Goal: Information Seeking & Learning: Learn about a topic

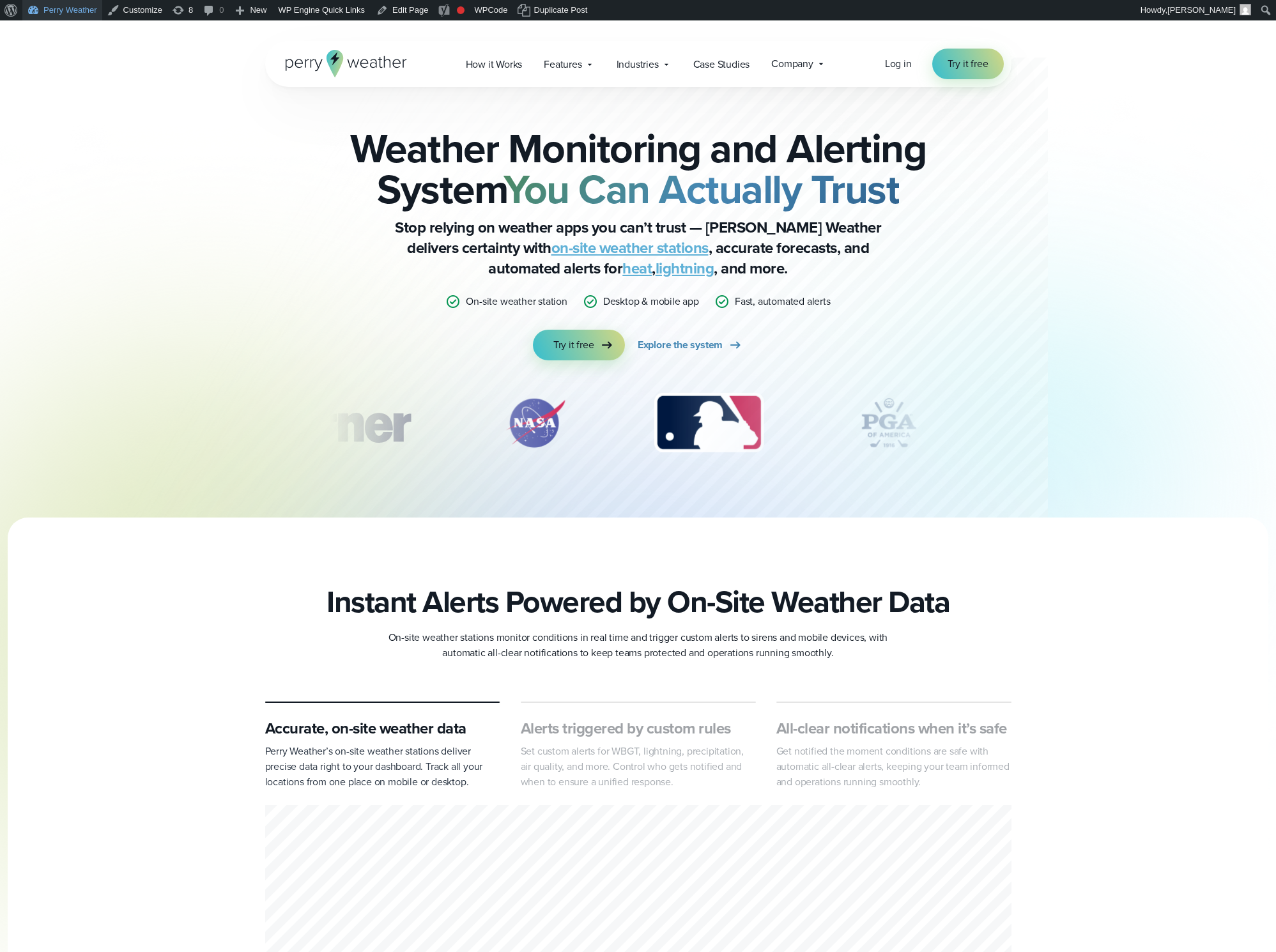
click at [61, 8] on link "Perry Weather" at bounding box center [62, 10] width 80 height 20
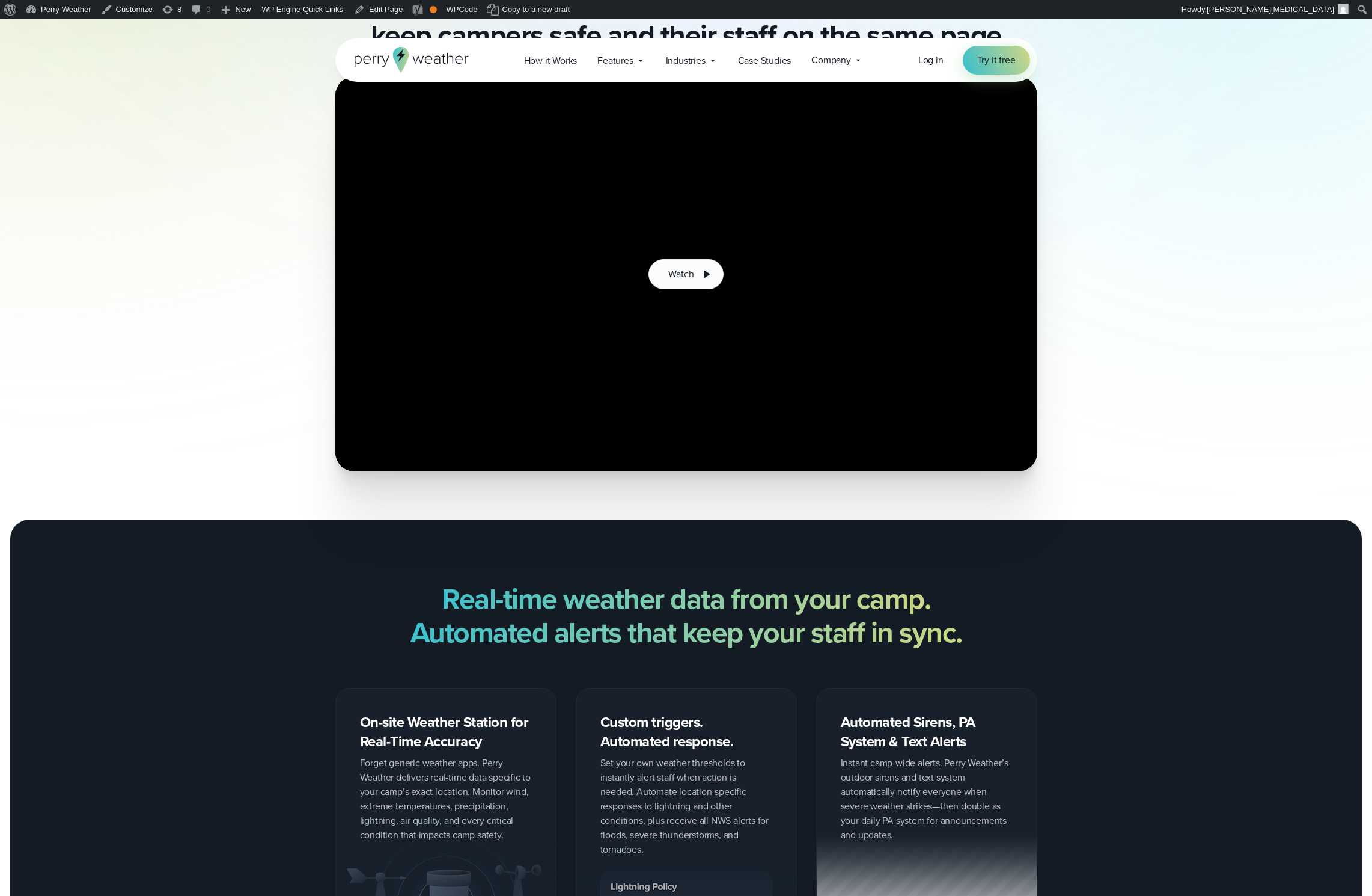
scroll to position [471, 0]
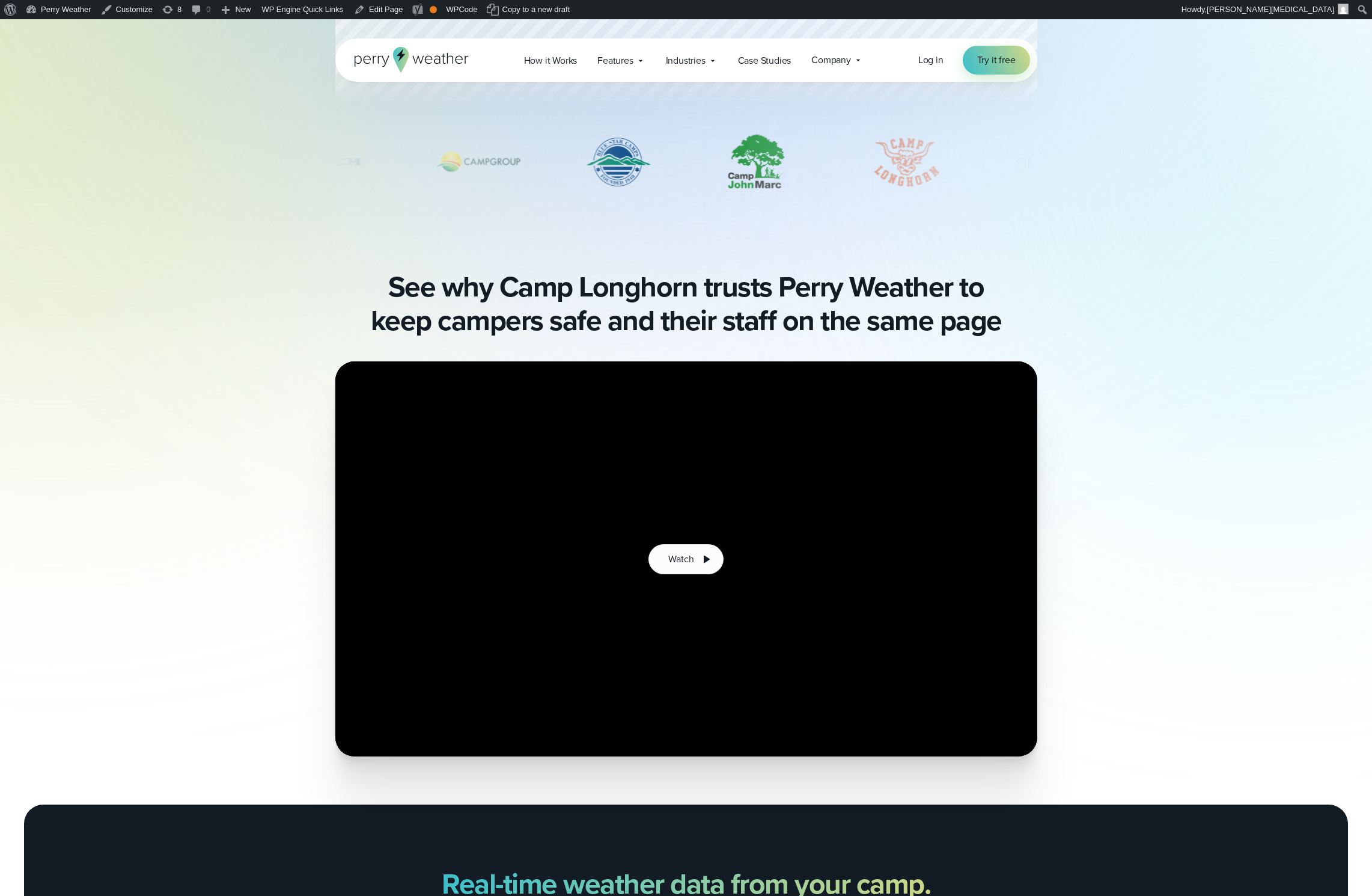
click at [741, 290] on h2 "See why Camp Longhorn trusts Perry Weather to keep campers safe and their staff…" at bounding box center [686, 303] width 702 height 68
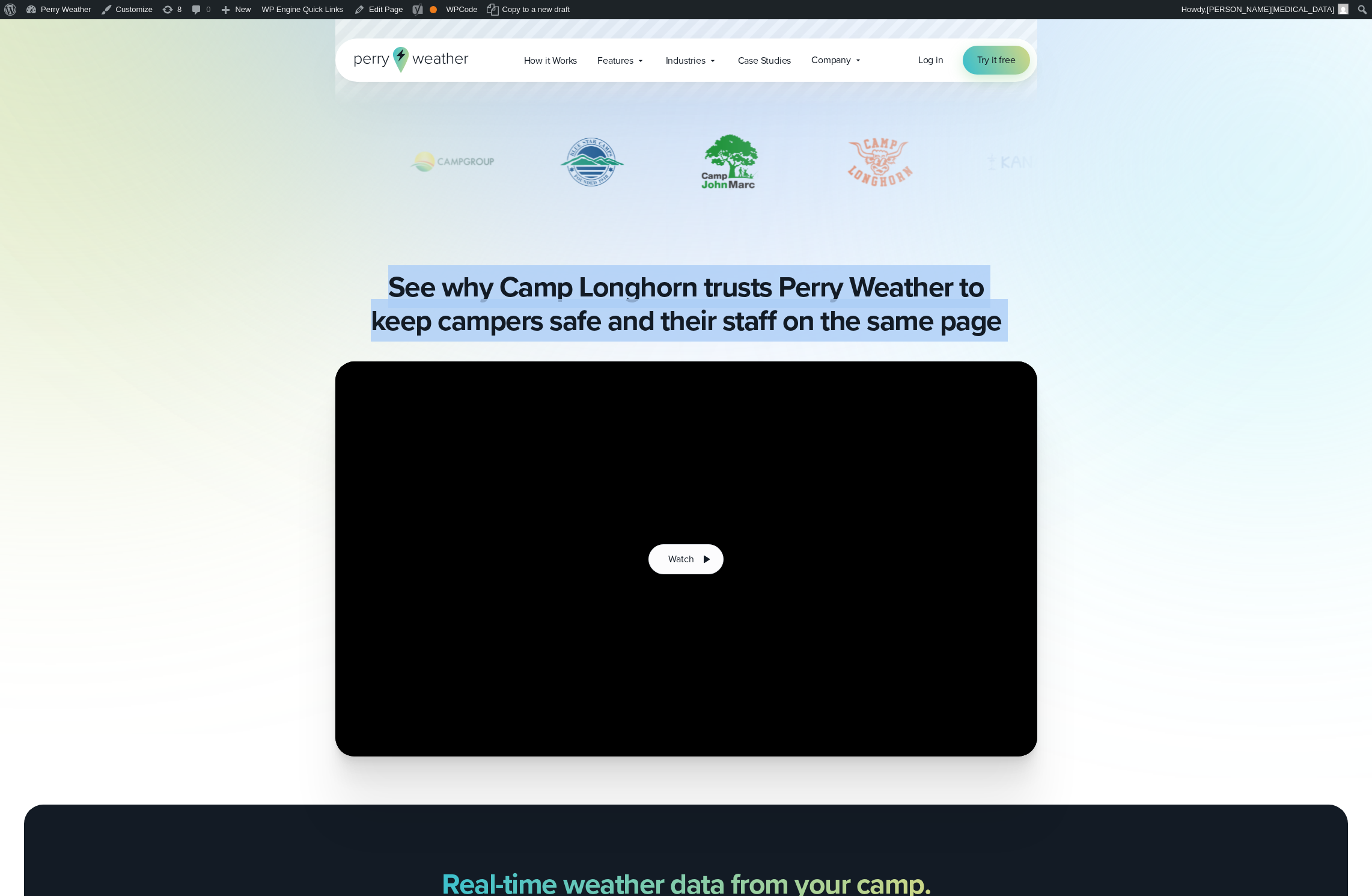
click at [788, 285] on h2 "See why Camp Longhorn trusts Perry Weather to keep campers safe and their staff…" at bounding box center [686, 303] width 702 height 68
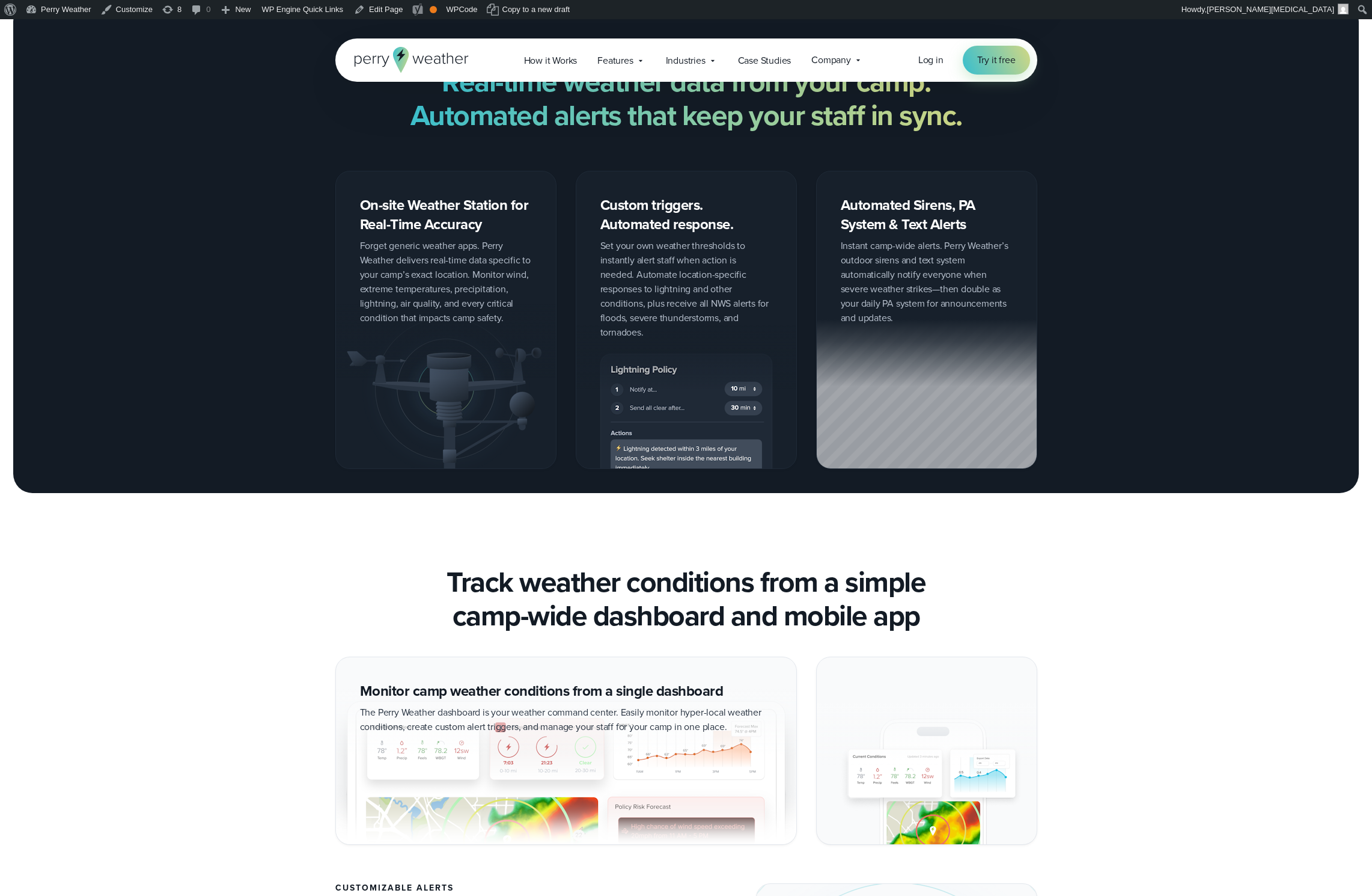
scroll to position [1180, 0]
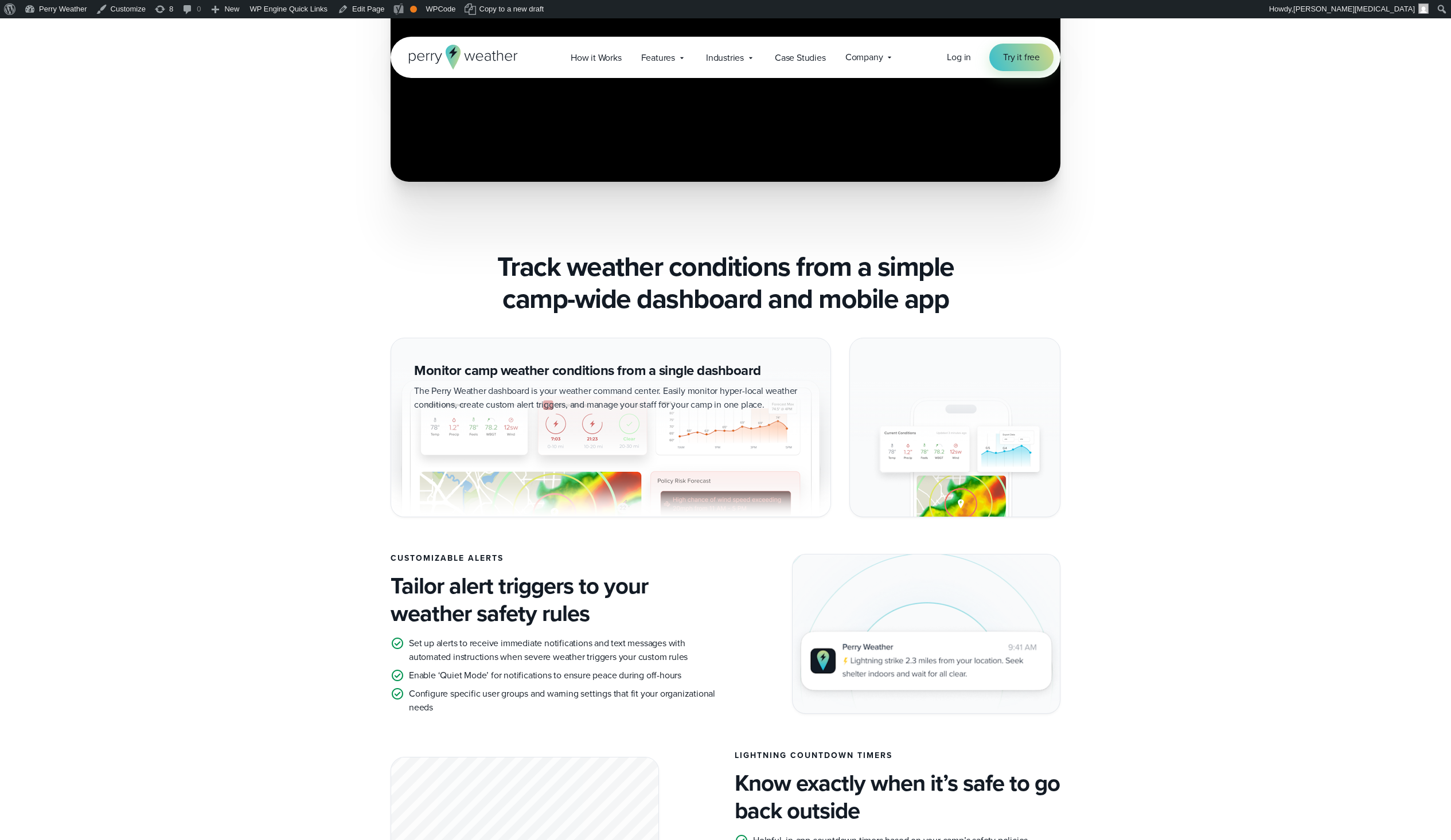
scroll to position [2039, 0]
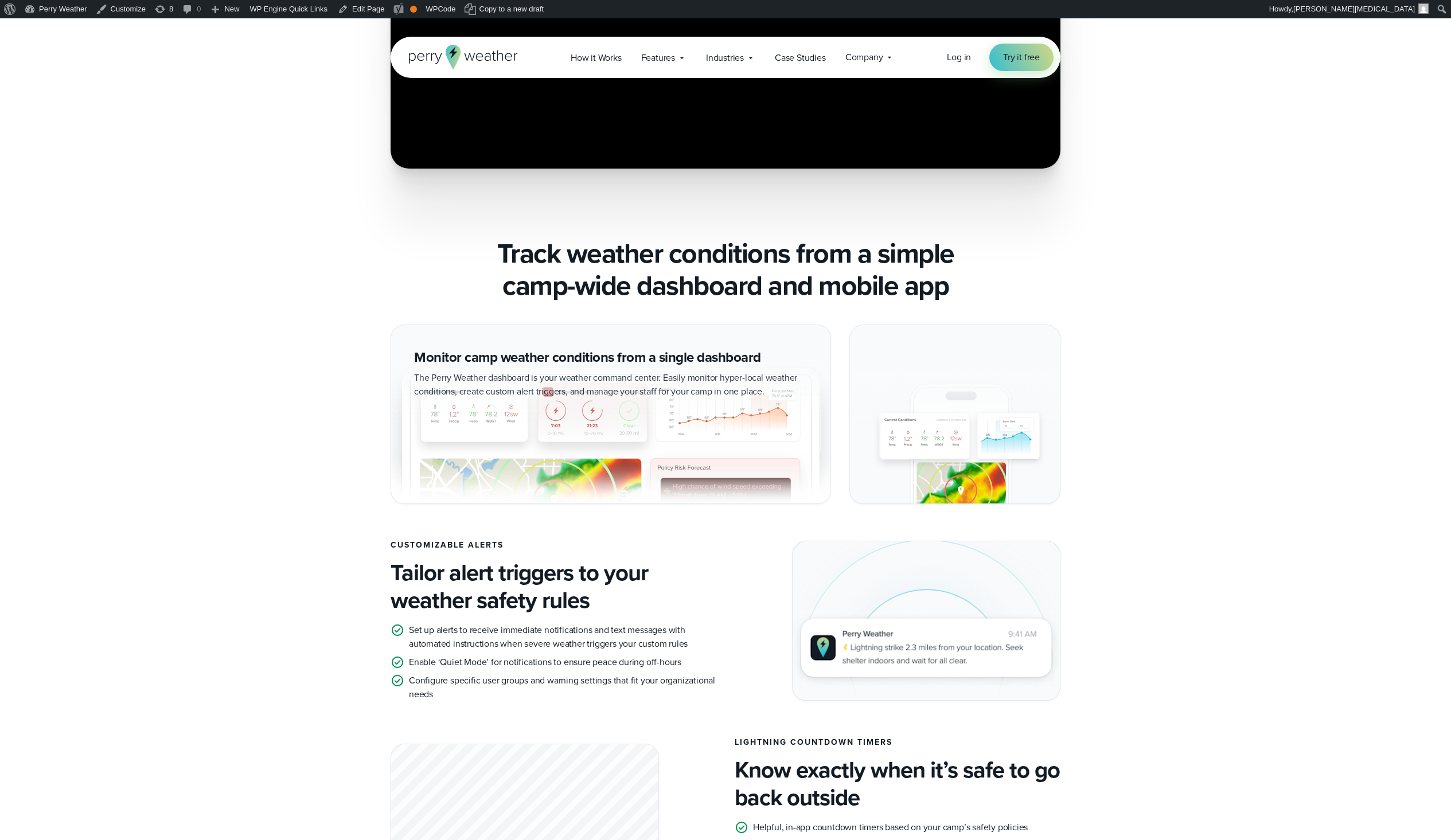
click at [749, 279] on h2 "Track weather conditions from a simple camp-wide dashboard and mobile app" at bounding box center [726, 269] width 670 height 64
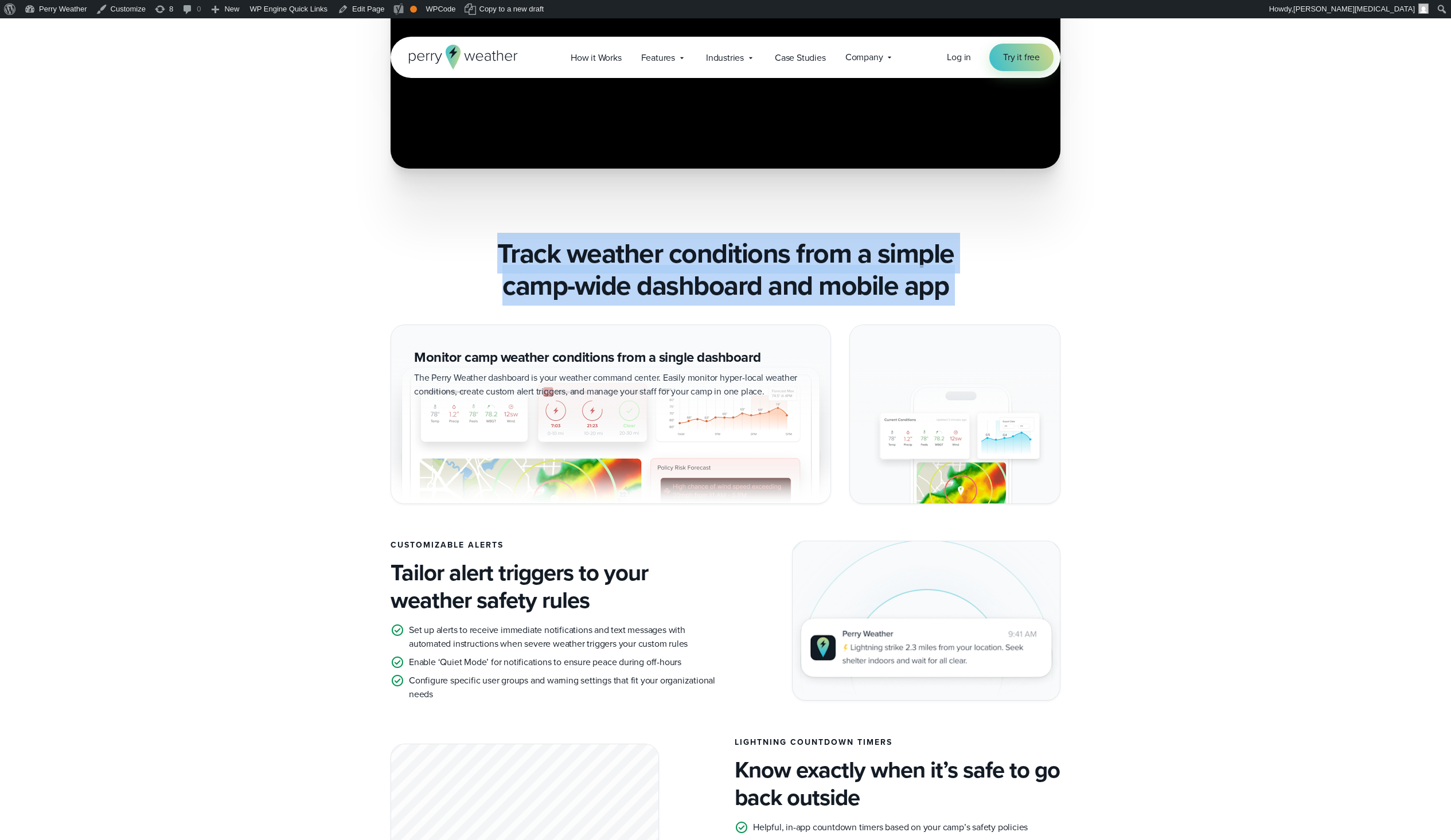
click at [749, 279] on h2 "Track weather conditions from a simple camp-wide dashboard and mobile app" at bounding box center [726, 269] width 670 height 64
click at [782, 261] on h2 "Track weather conditions from a simple camp-wide dashboard and mobile app" at bounding box center [726, 269] width 670 height 64
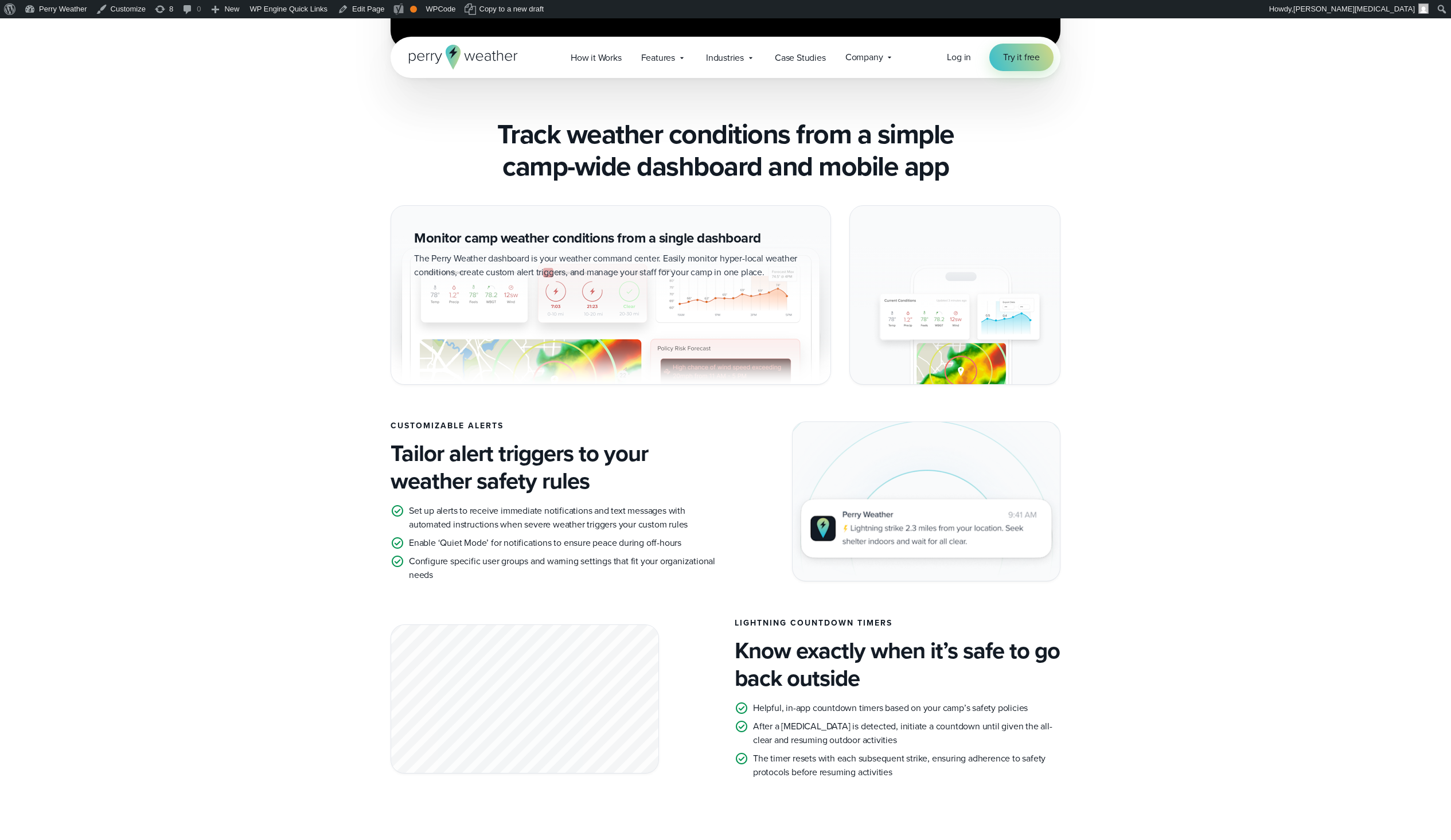
scroll to position [2219, 0]
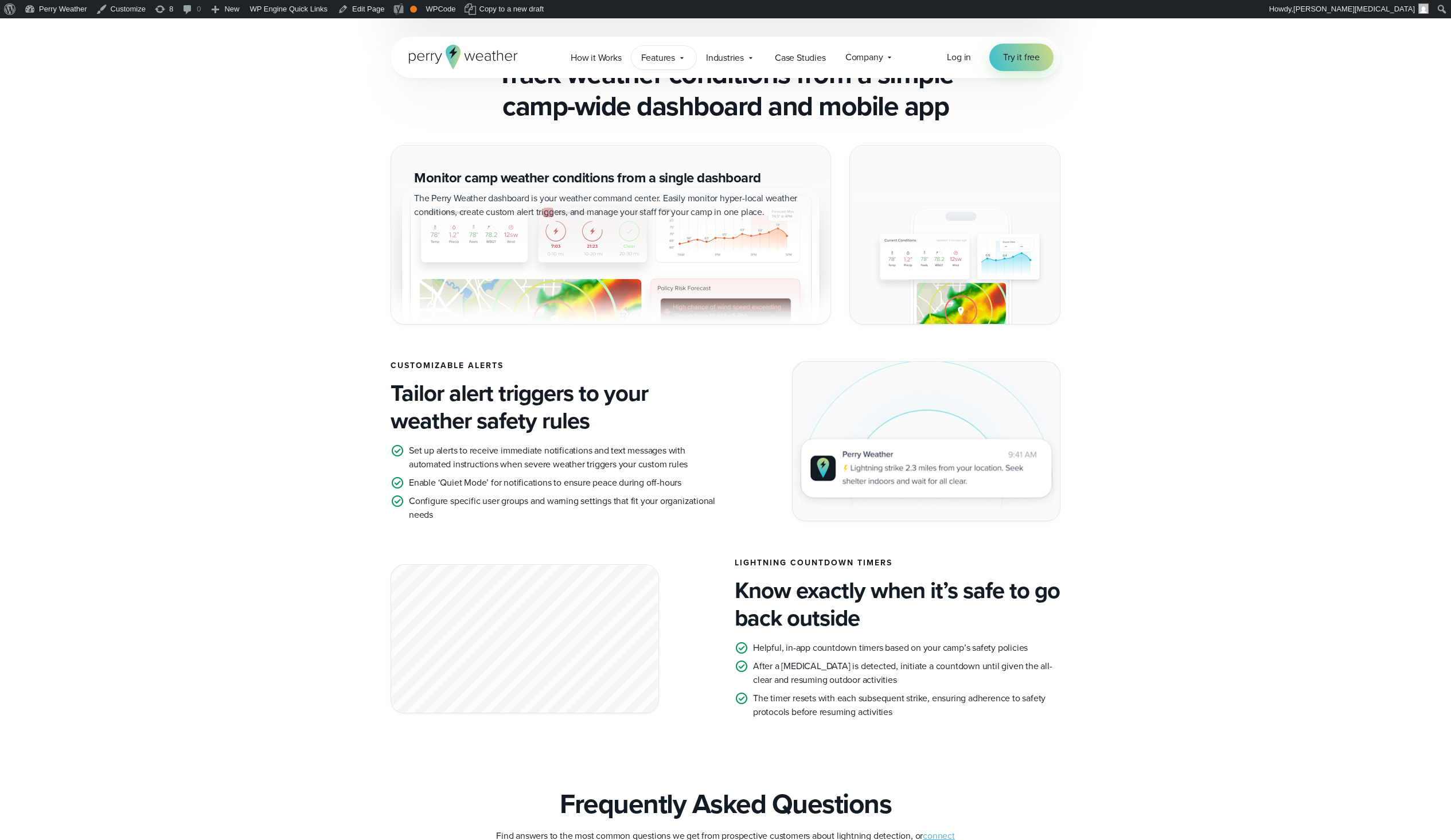
click at [679, 59] on icon at bounding box center [682, 58] width 9 height 9
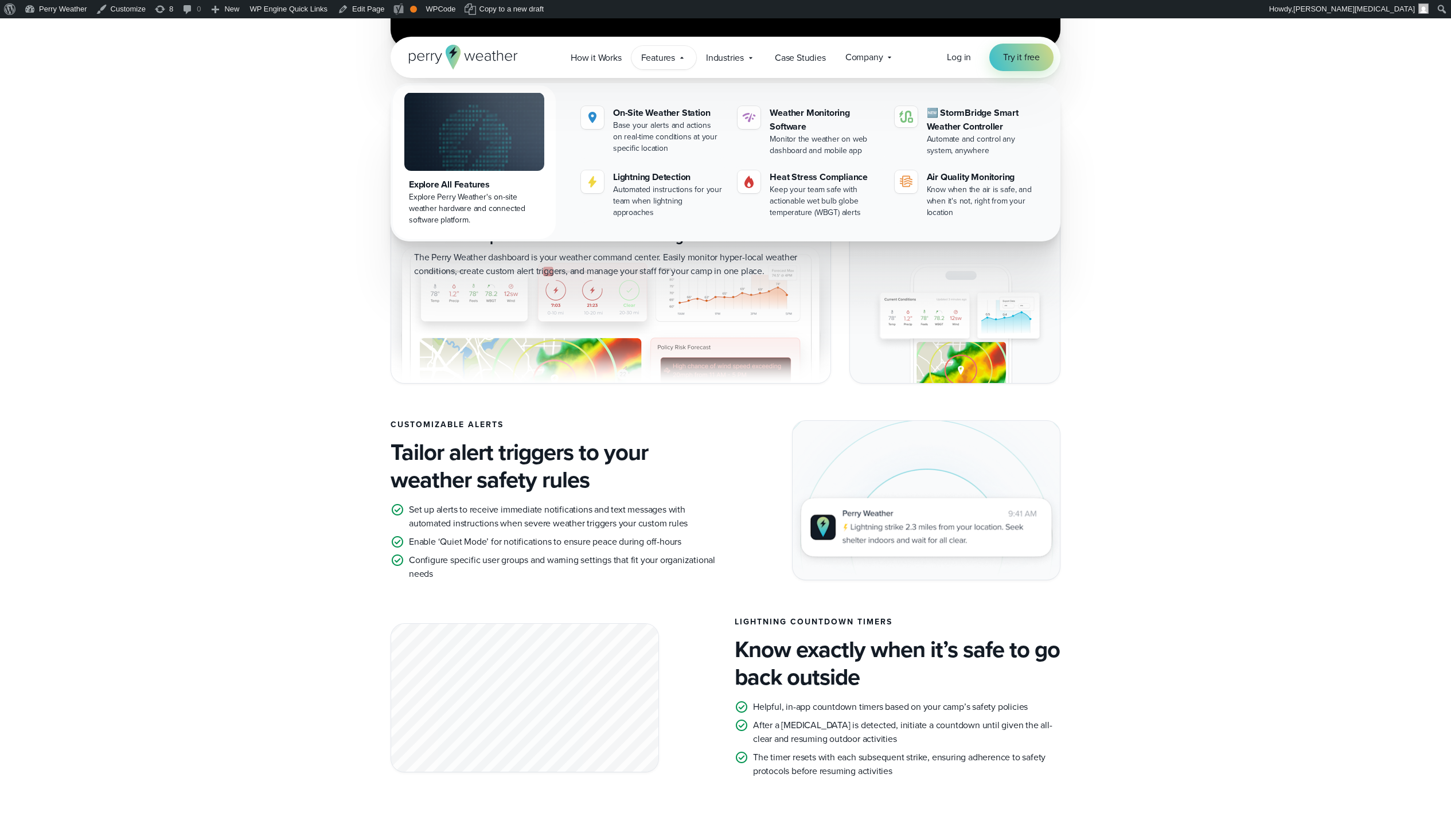
scroll to position [2034, 0]
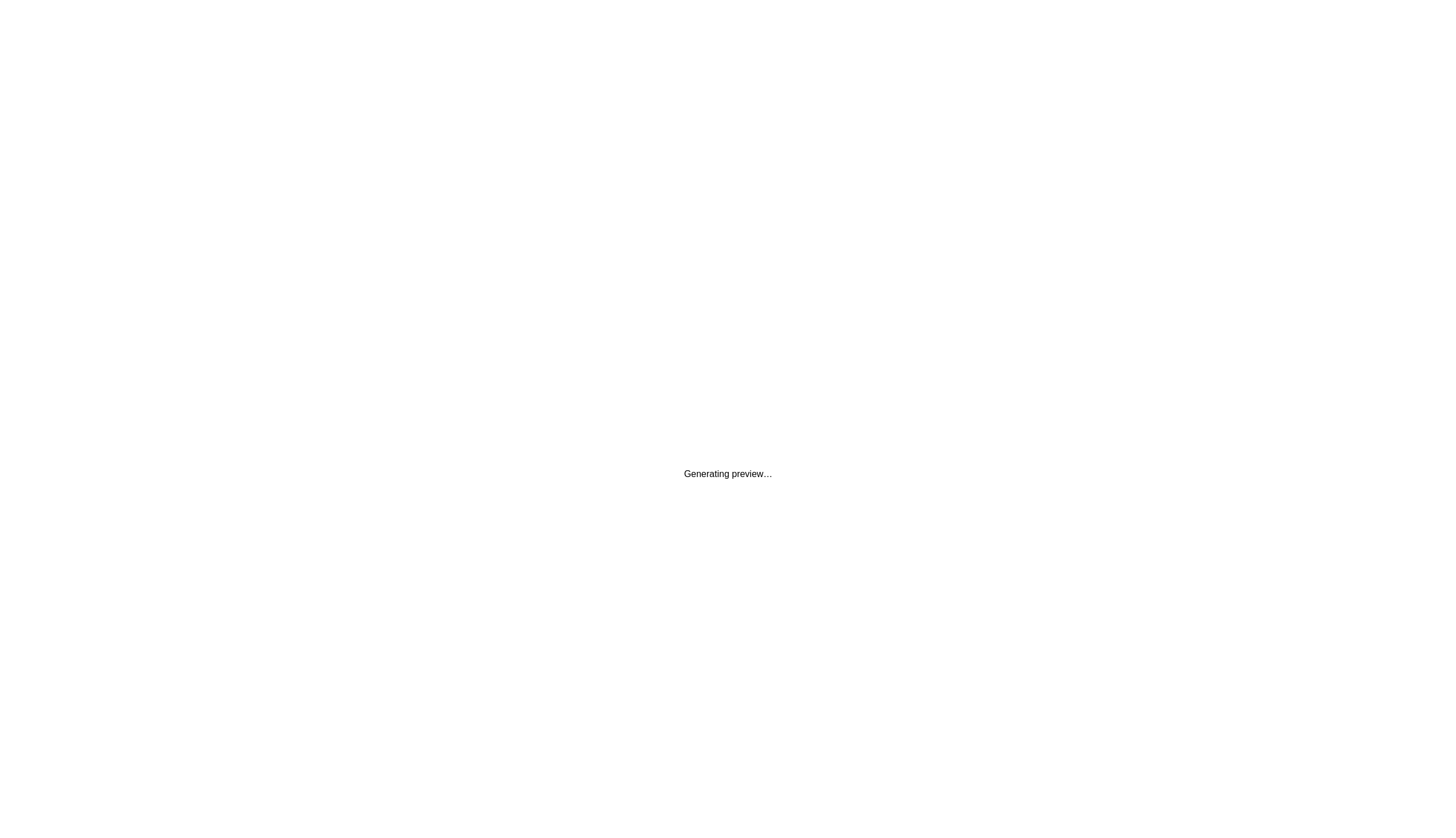
scroll to position [0, 0]
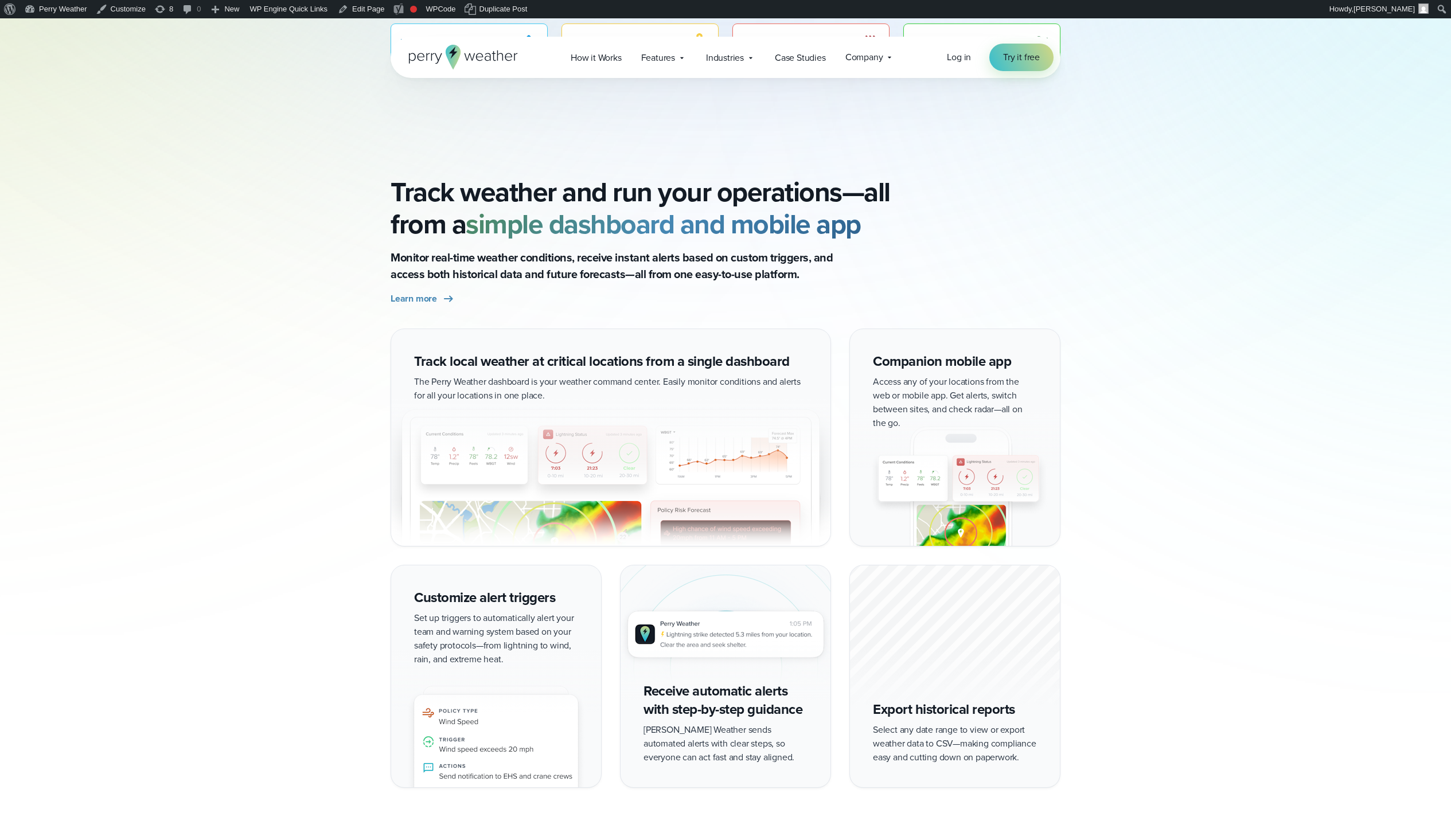
scroll to position [1057, 0]
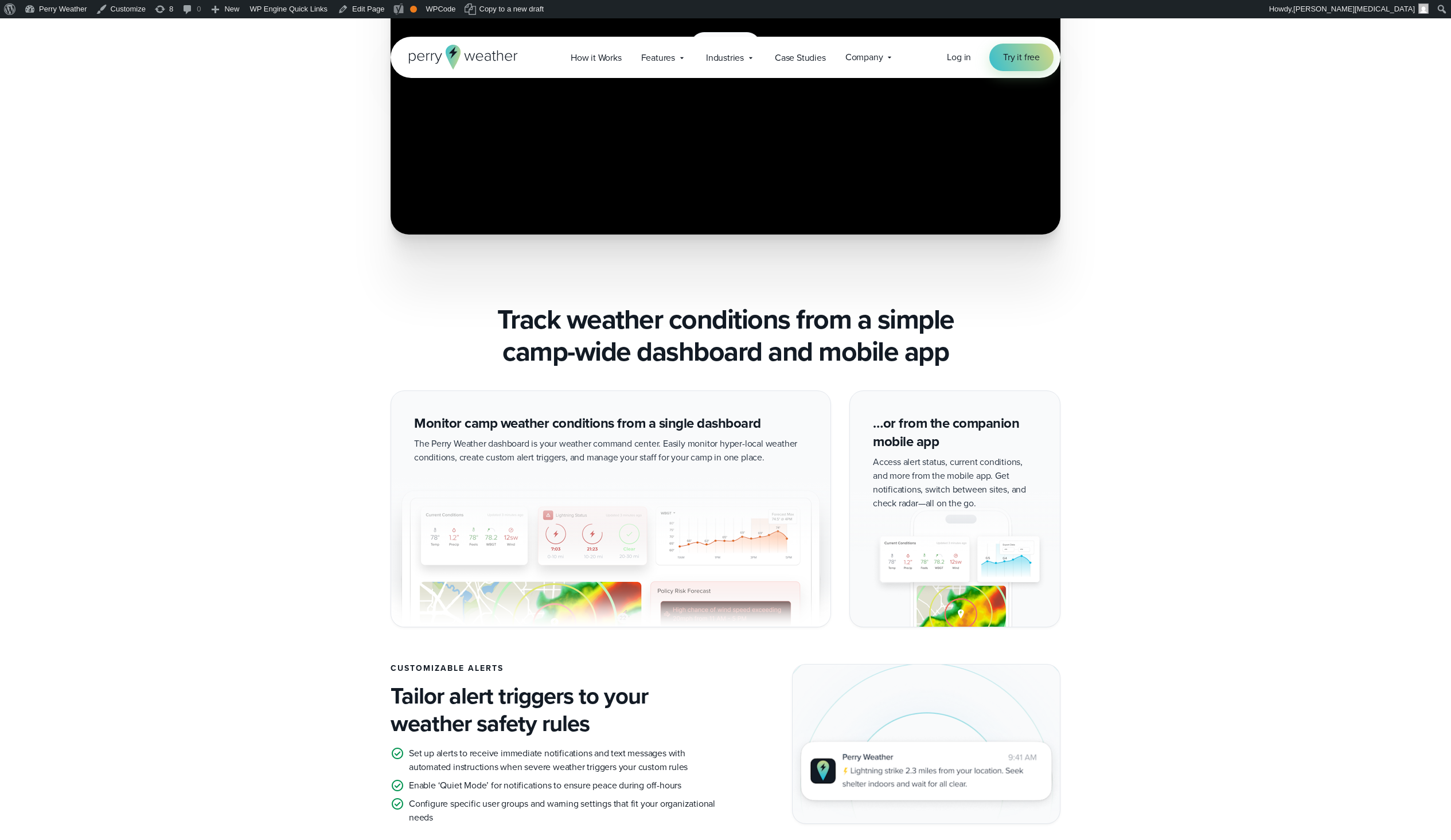
scroll to position [1964, 0]
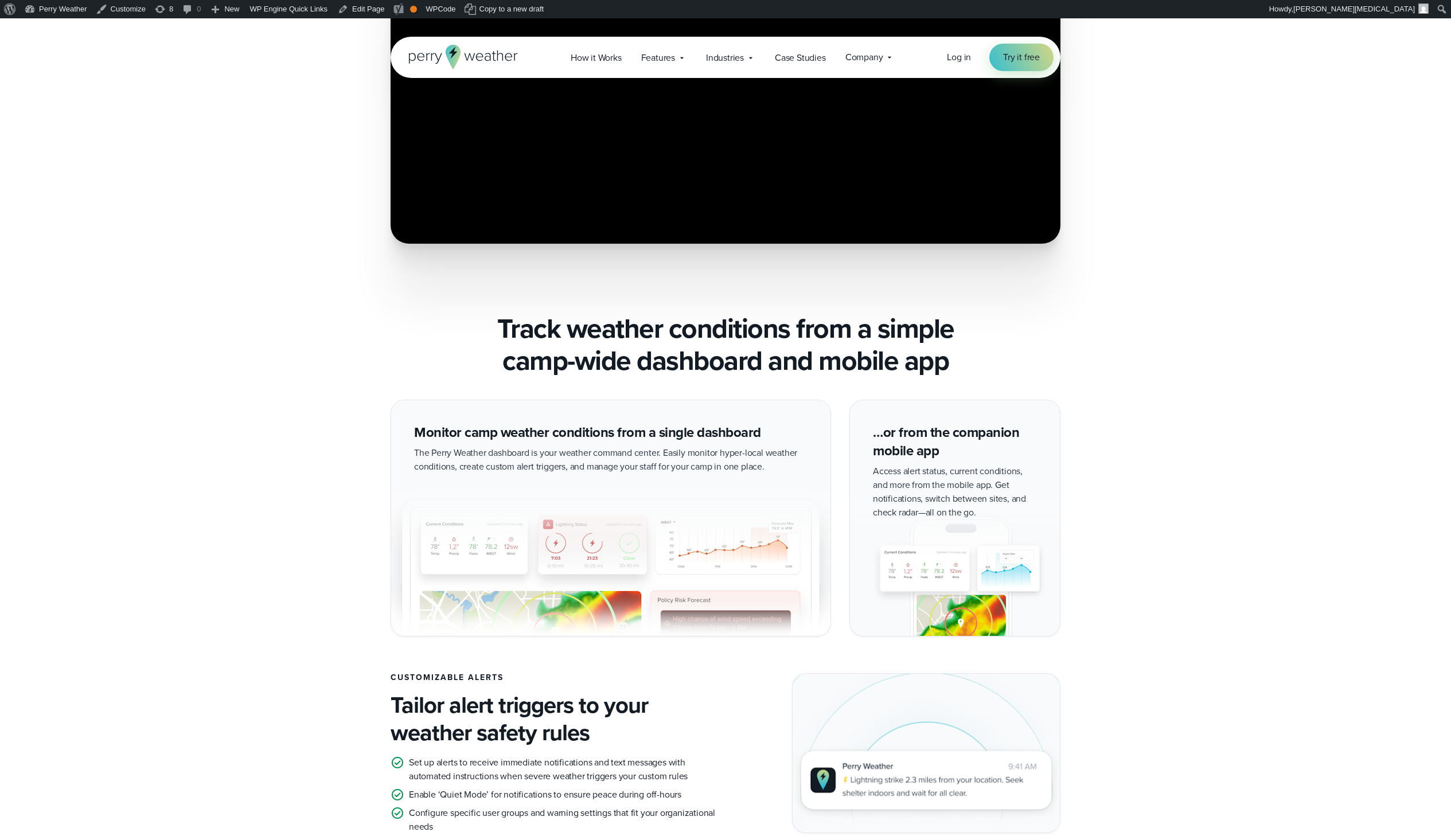
click at [455, 452] on div "Monitor camp weather conditions from a single dashboard The Perry Weather dashb…" at bounding box center [611, 518] width 440 height 236
drag, startPoint x: 475, startPoint y: 454, endPoint x: 676, endPoint y: 457, distance: 201.0
click at [671, 457] on div "Monitor camp weather conditions from a single dashboard The Perry Weather dashb…" at bounding box center [611, 518] width 440 height 236
click at [678, 457] on div "Monitor camp weather conditions from a single dashboard The Perry Weather dashb…" at bounding box center [611, 518] width 440 height 236
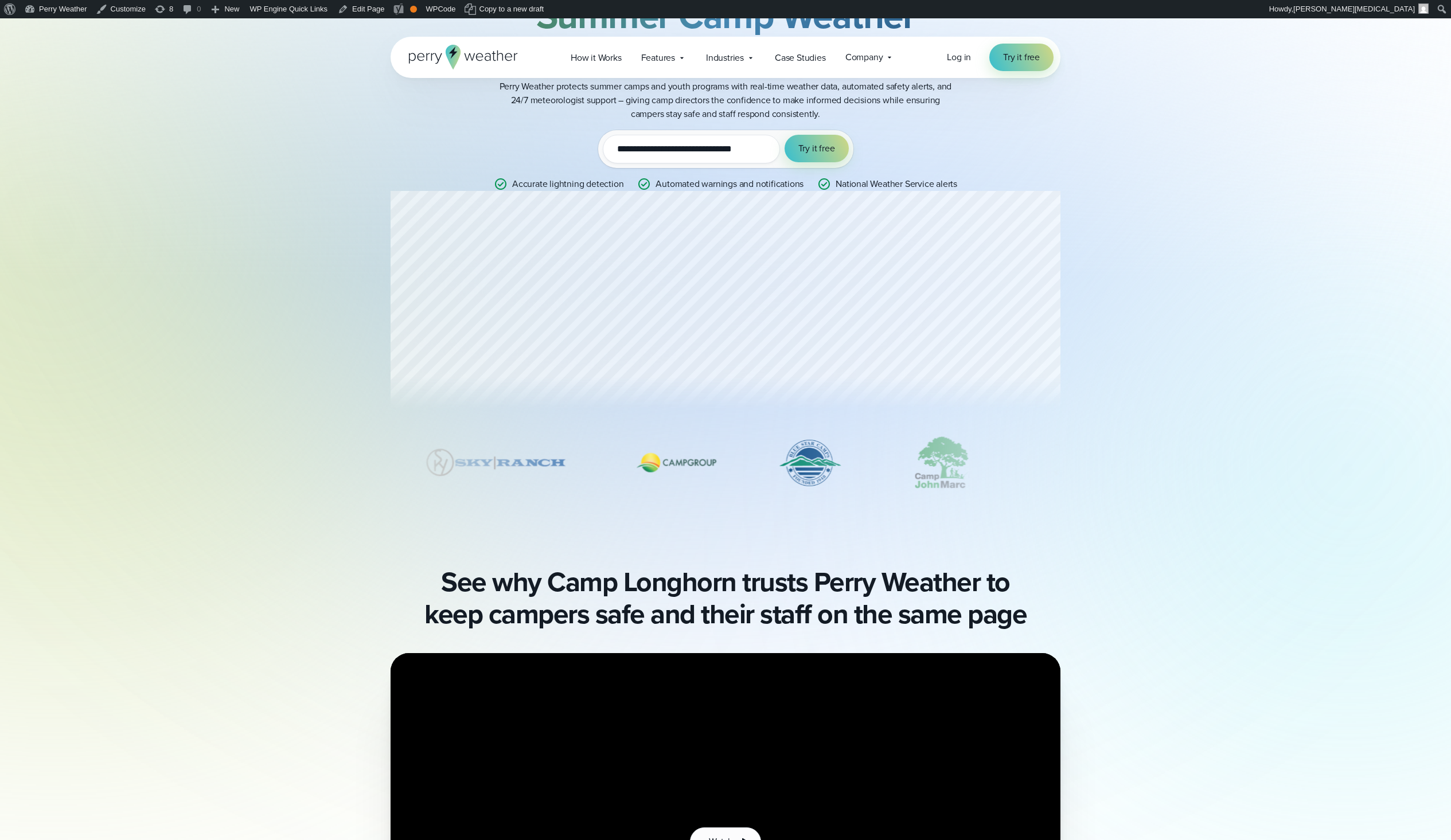
scroll to position [367, 0]
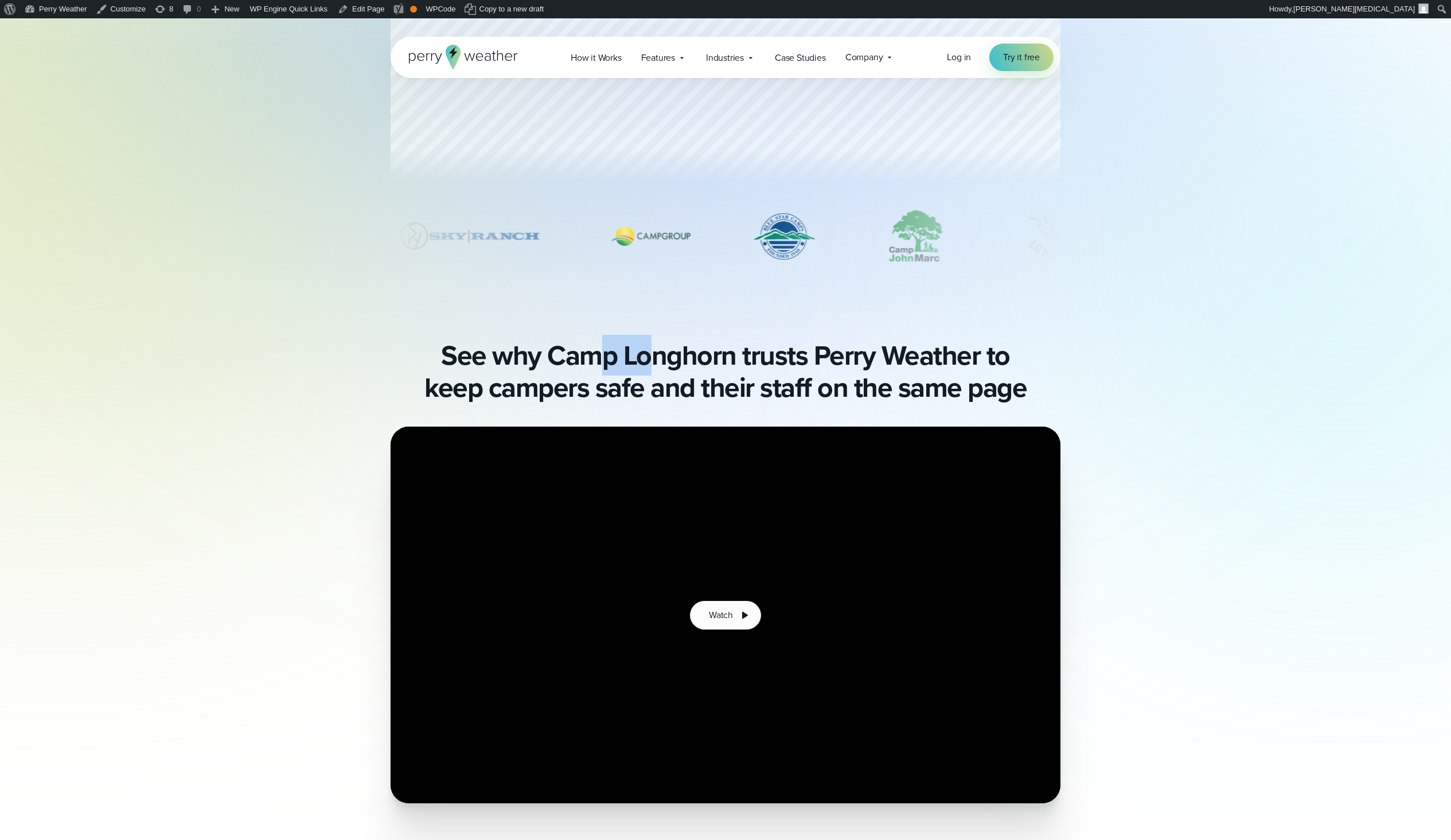
drag, startPoint x: 601, startPoint y: 362, endPoint x: 693, endPoint y: 362, distance: 92.0
click at [690, 362] on h2 "See why Camp Longhorn trusts Perry Weather to keep campers safe and their staff…" at bounding box center [726, 371] width 670 height 64
drag, startPoint x: 709, startPoint y: 363, endPoint x: 785, endPoint y: 362, distance: 76.0
click at [711, 363] on h2 "See why Camp Longhorn trusts Perry Weather to keep campers safe and their staff…" at bounding box center [726, 371] width 670 height 64
drag, startPoint x: 785, startPoint y: 362, endPoint x: 876, endPoint y: 368, distance: 91.2
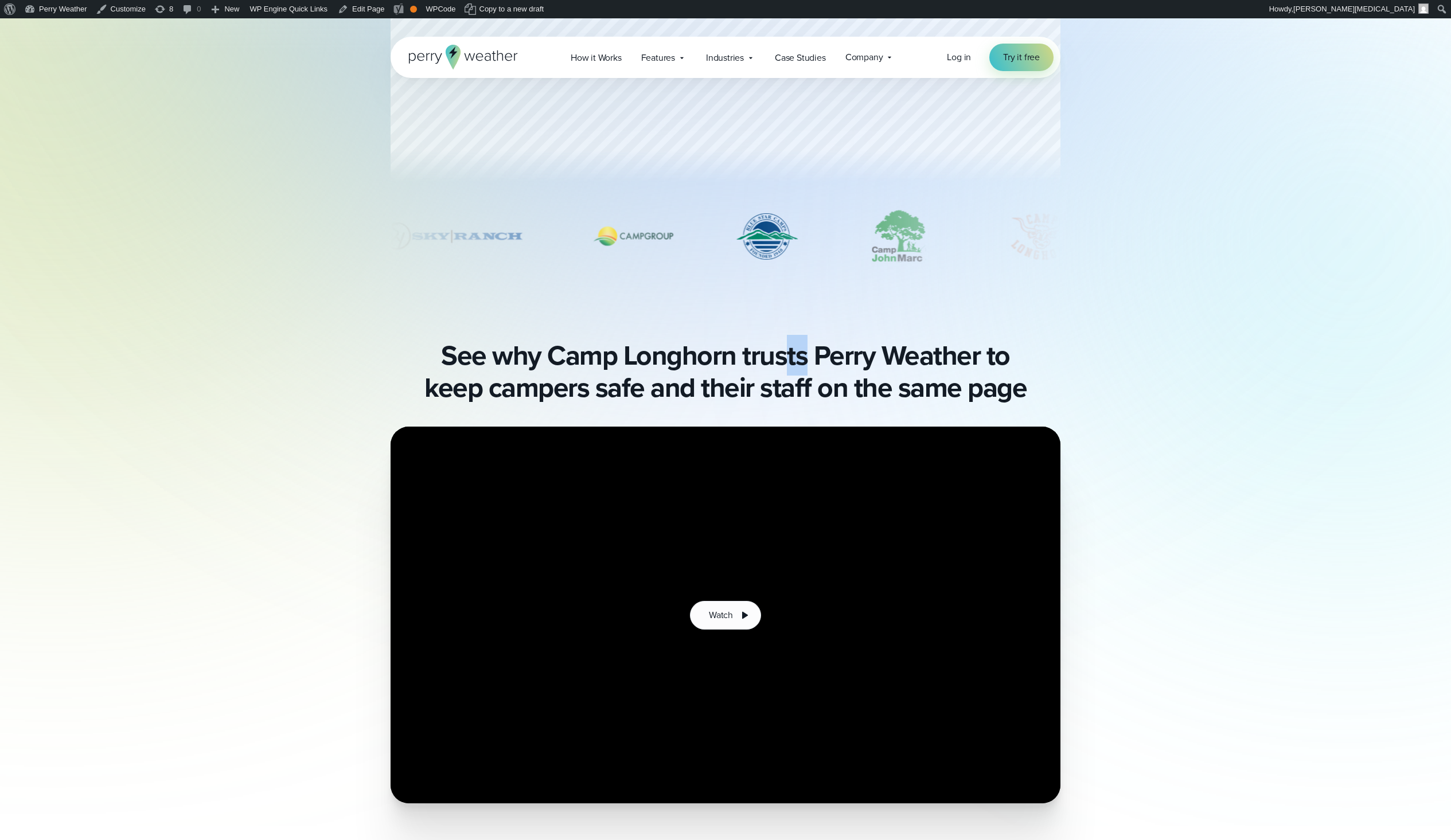
click at [834, 367] on h2 "See why Camp Longhorn trusts Perry Weather to keep campers safe and their staff…" at bounding box center [726, 371] width 670 height 64
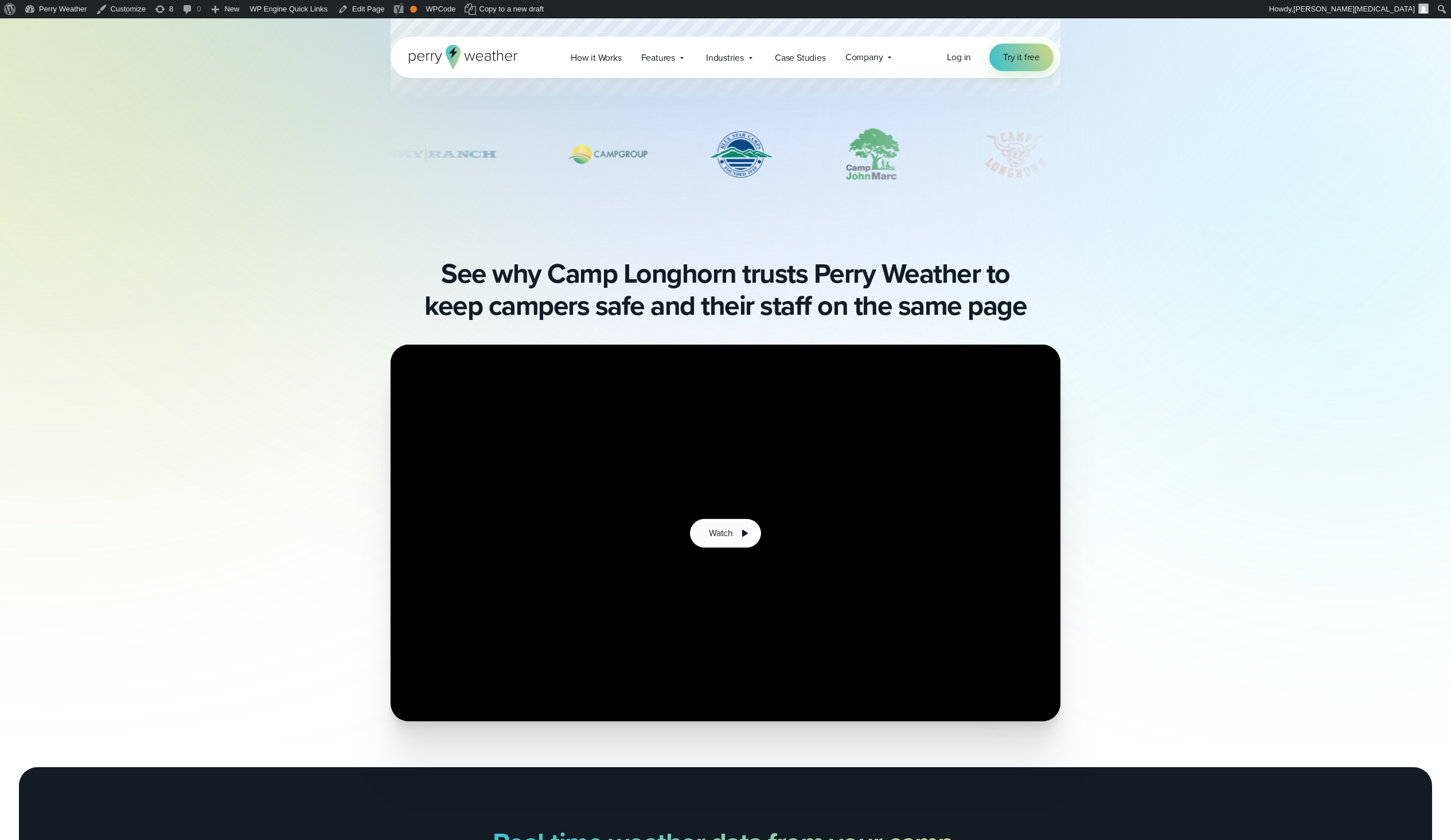
click at [893, 286] on h2 "See why Camp Longhorn trusts Perry Weather to keep campers safe and their staff…" at bounding box center [726, 289] width 670 height 64
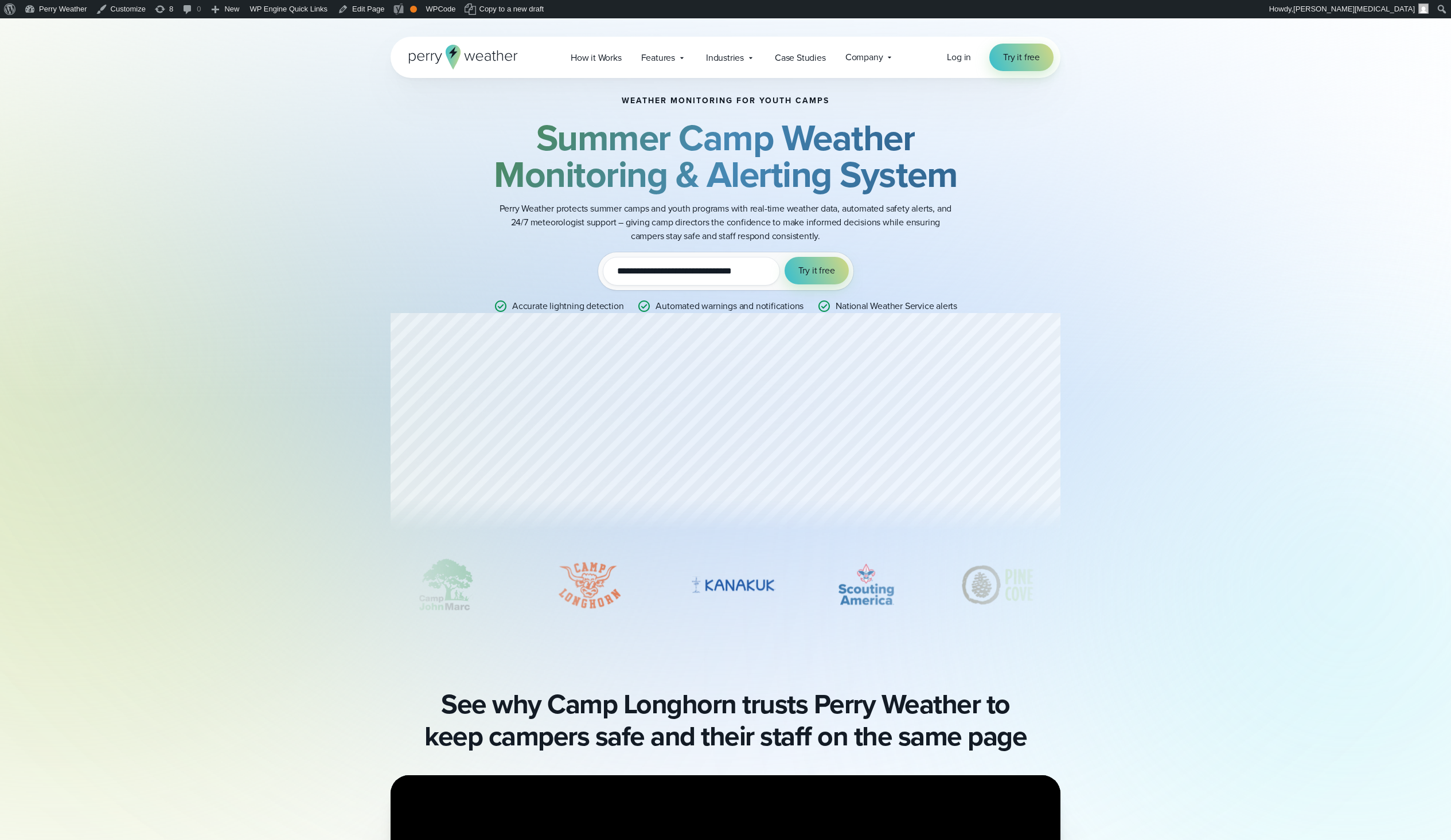
scroll to position [0, 0]
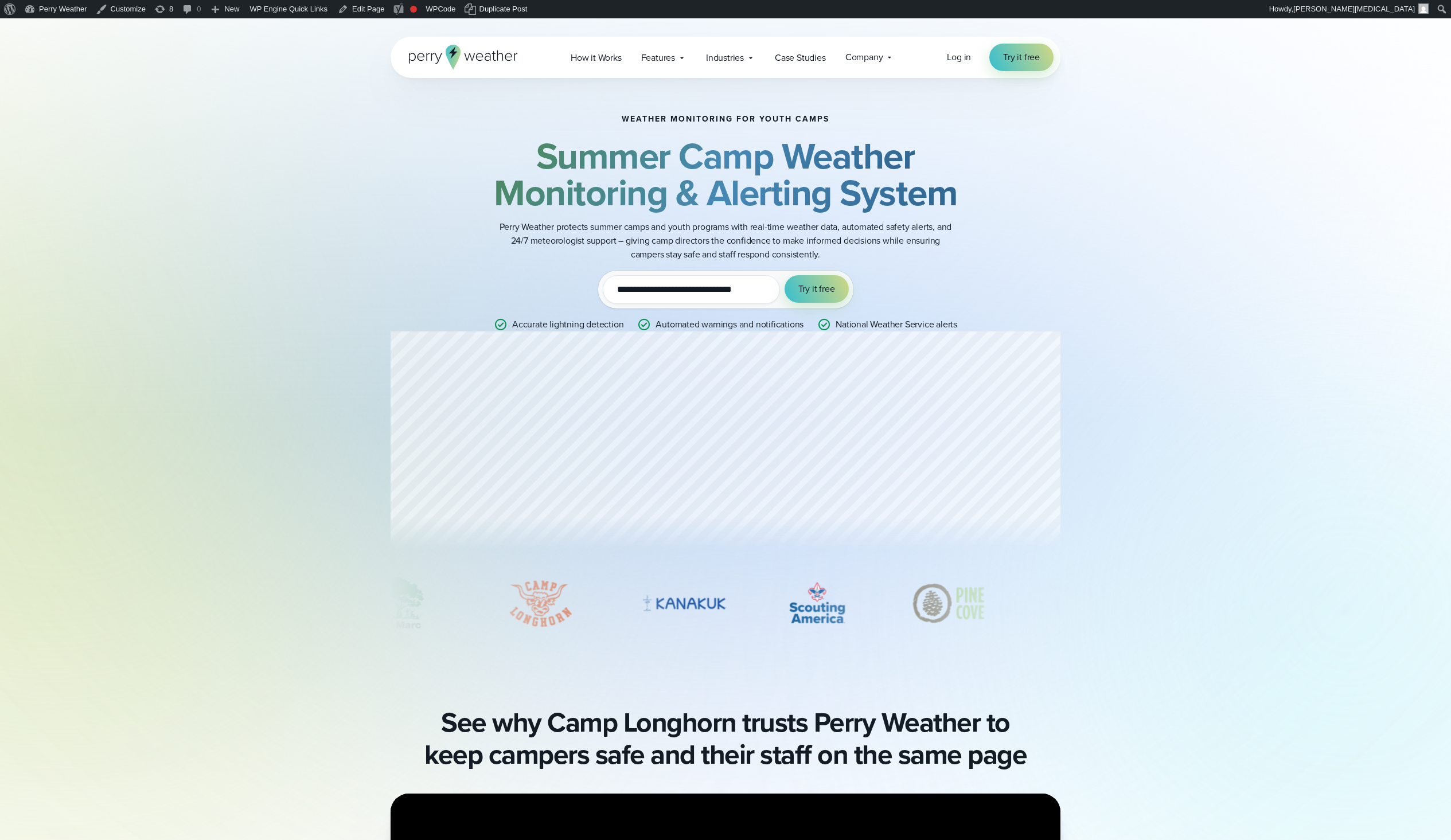
click at [361, 198] on div "**********" at bounding box center [726, 223] width 826 height 290
click at [605, 239] on p "Perry Weather protects summer camps and youth programs with real-time weather d…" at bounding box center [726, 241] width 459 height 42
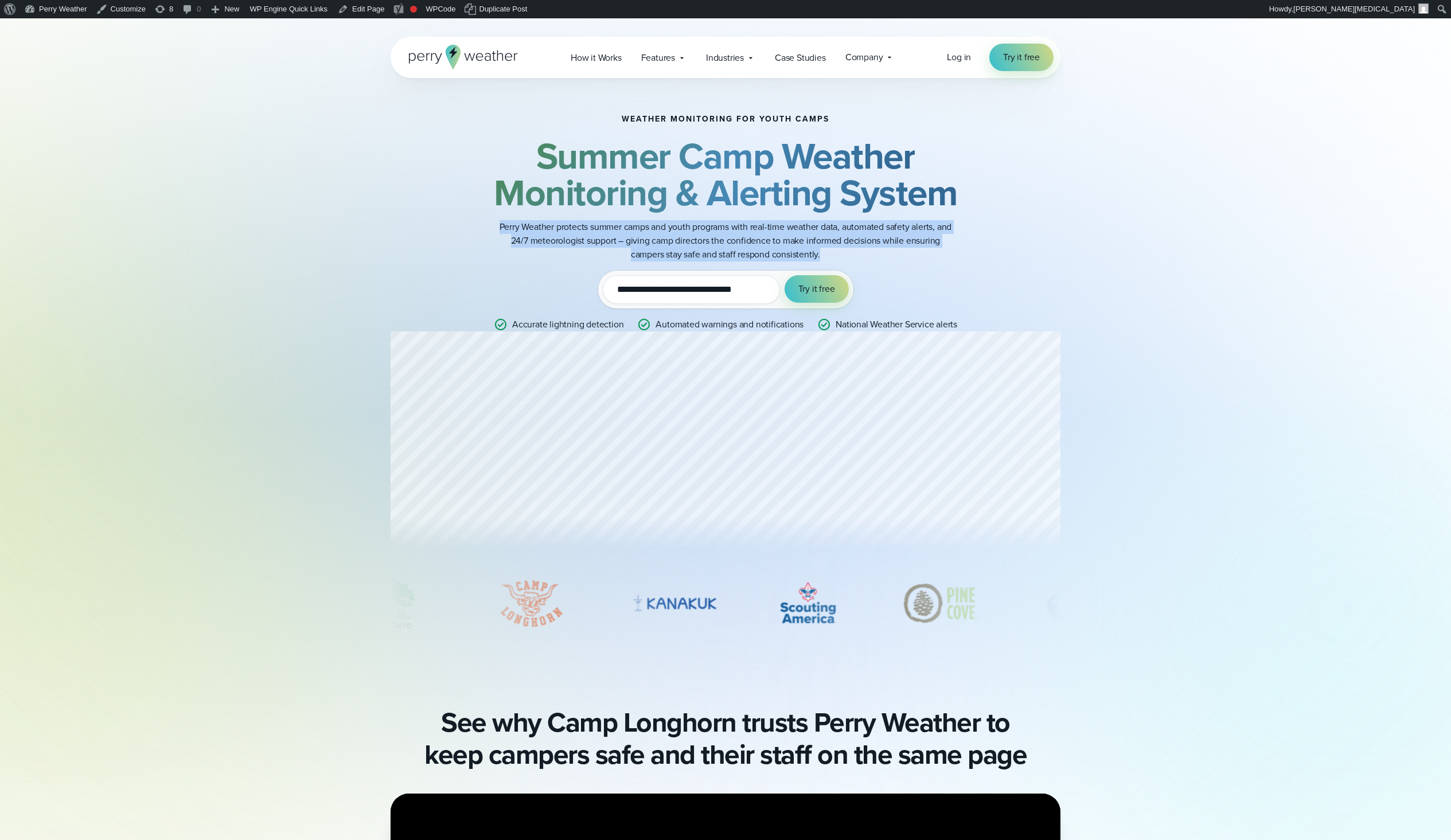
click at [605, 239] on p "Perry Weather protects summer camps and youth programs with real-time weather d…" at bounding box center [726, 241] width 459 height 42
click at [653, 233] on p "Perry Weather protects summer camps and youth programs with real-time weather d…" at bounding box center [726, 241] width 459 height 42
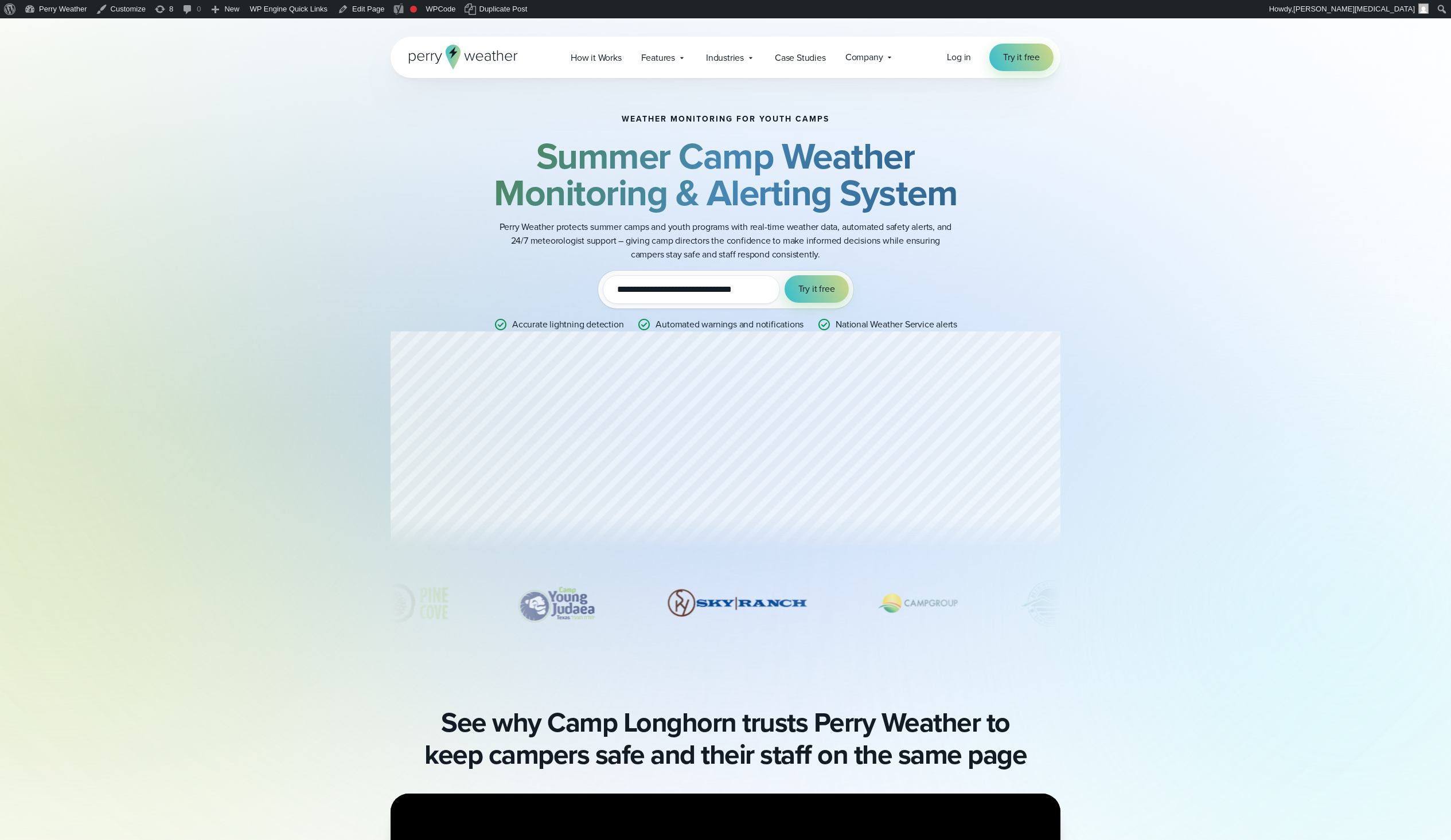
click at [704, 170] on strong "Summer Camp Weather Monitoring & Alerting System" at bounding box center [726, 174] width 464 height 91
click at [753, 165] on strong "Summer Camp Weather Monitoring & Alerting System" at bounding box center [726, 174] width 464 height 91
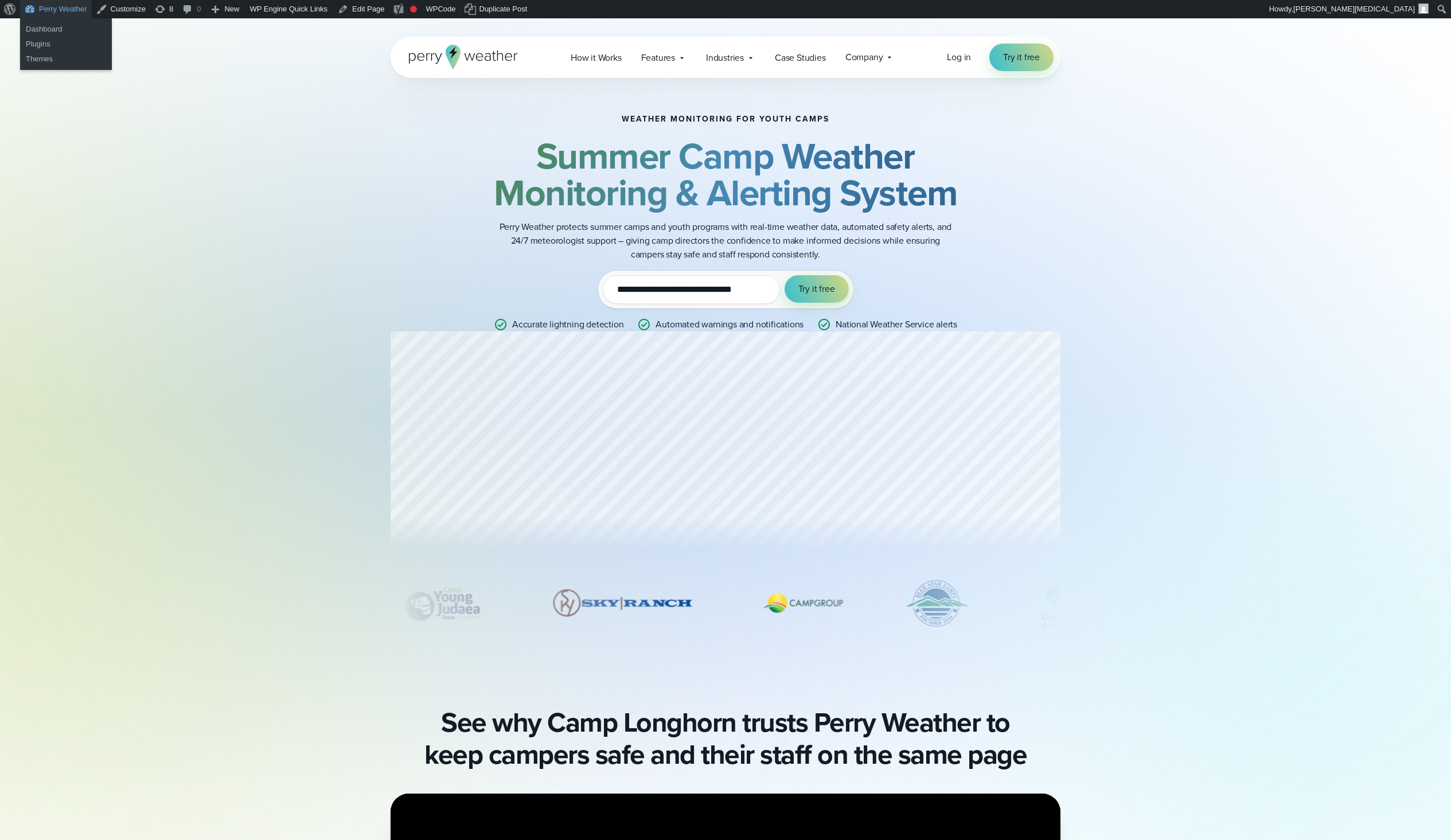
click at [72, 13] on link "Perry Weather" at bounding box center [55, 9] width 72 height 18
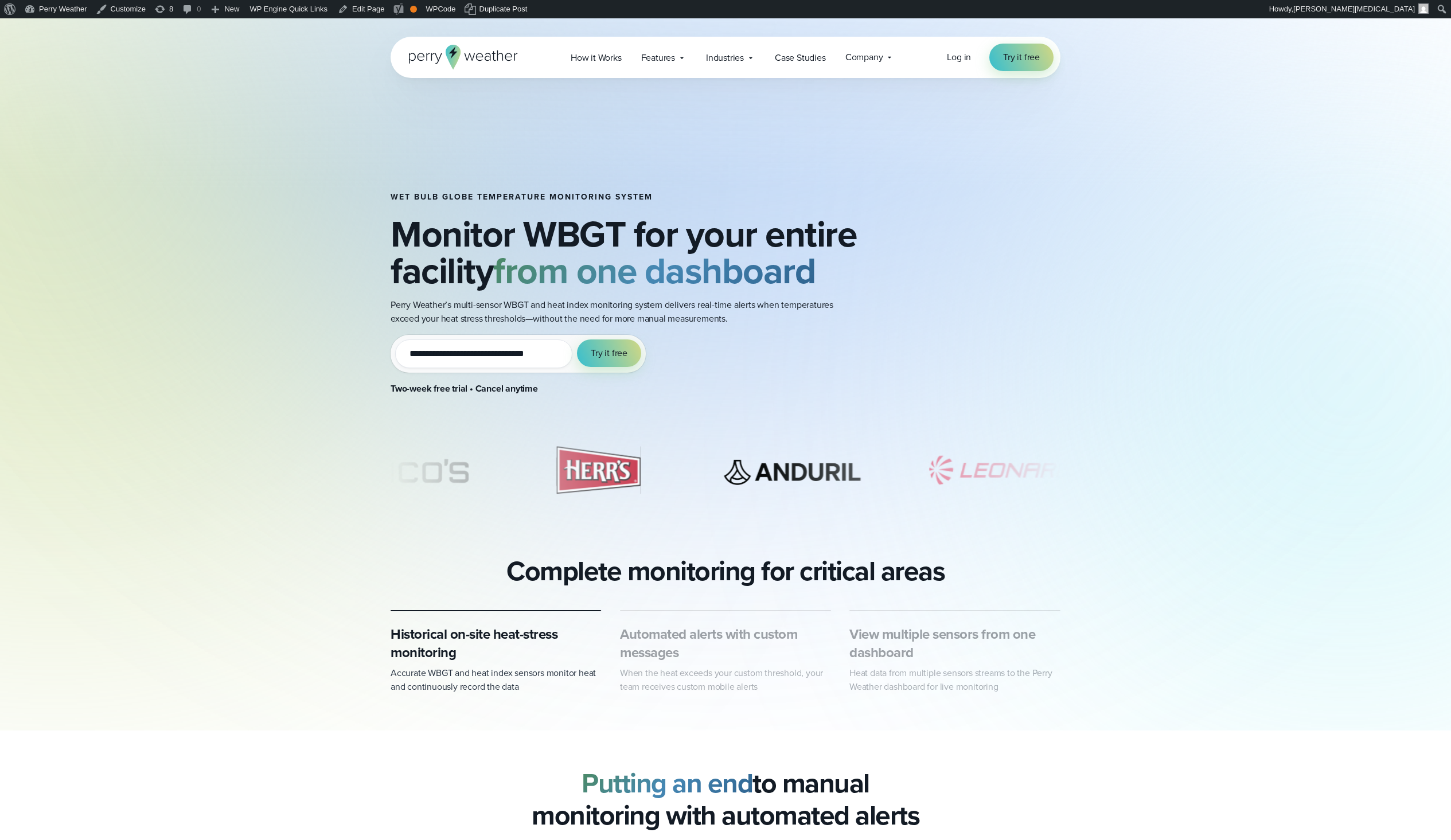
click at [882, 230] on h2 "Monitor WBGT for your entire facility from one dashboard" at bounding box center [640, 252] width 498 height 73
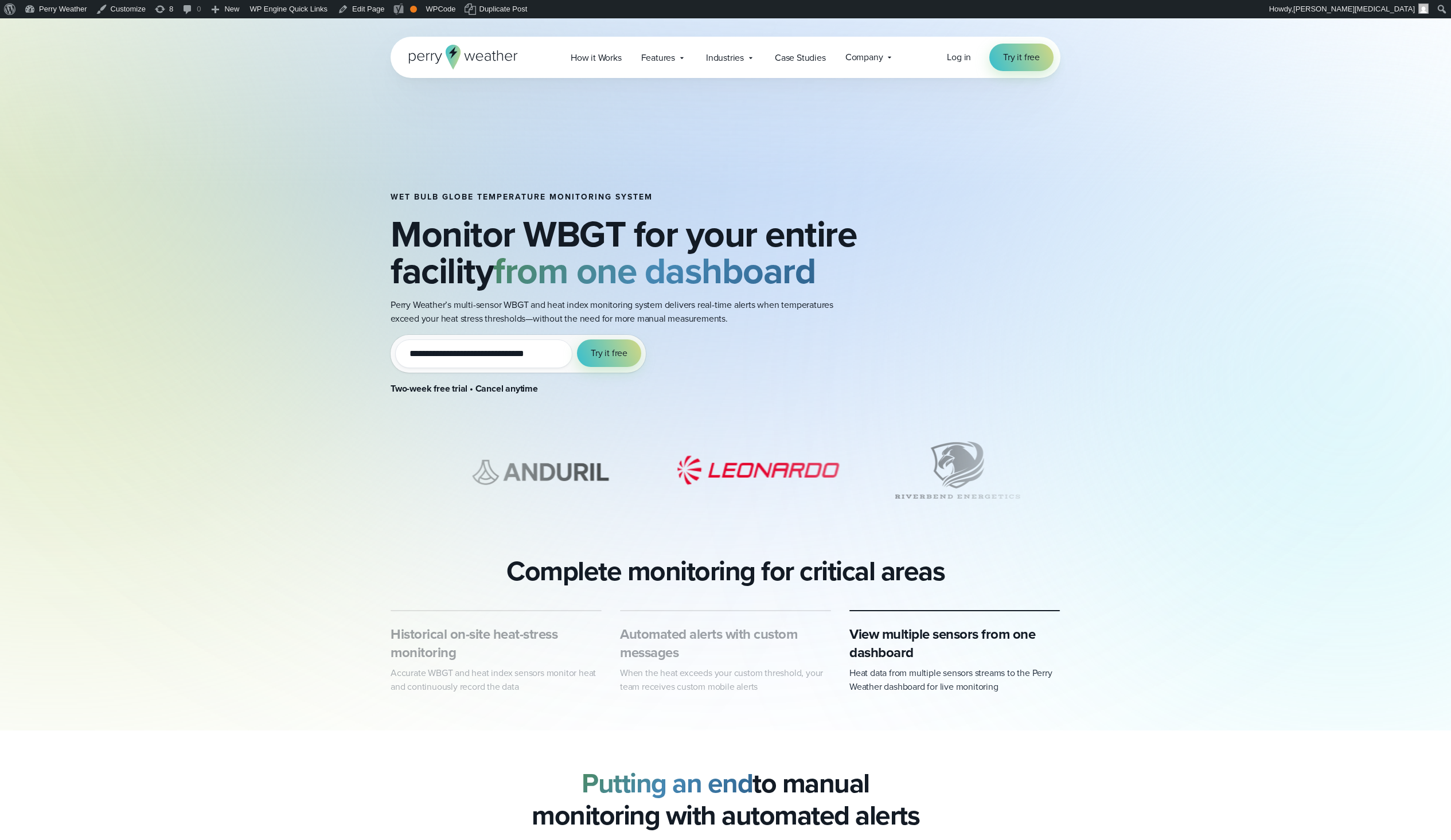
click at [462, 65] on icon at bounding box center [464, 57] width 109 height 25
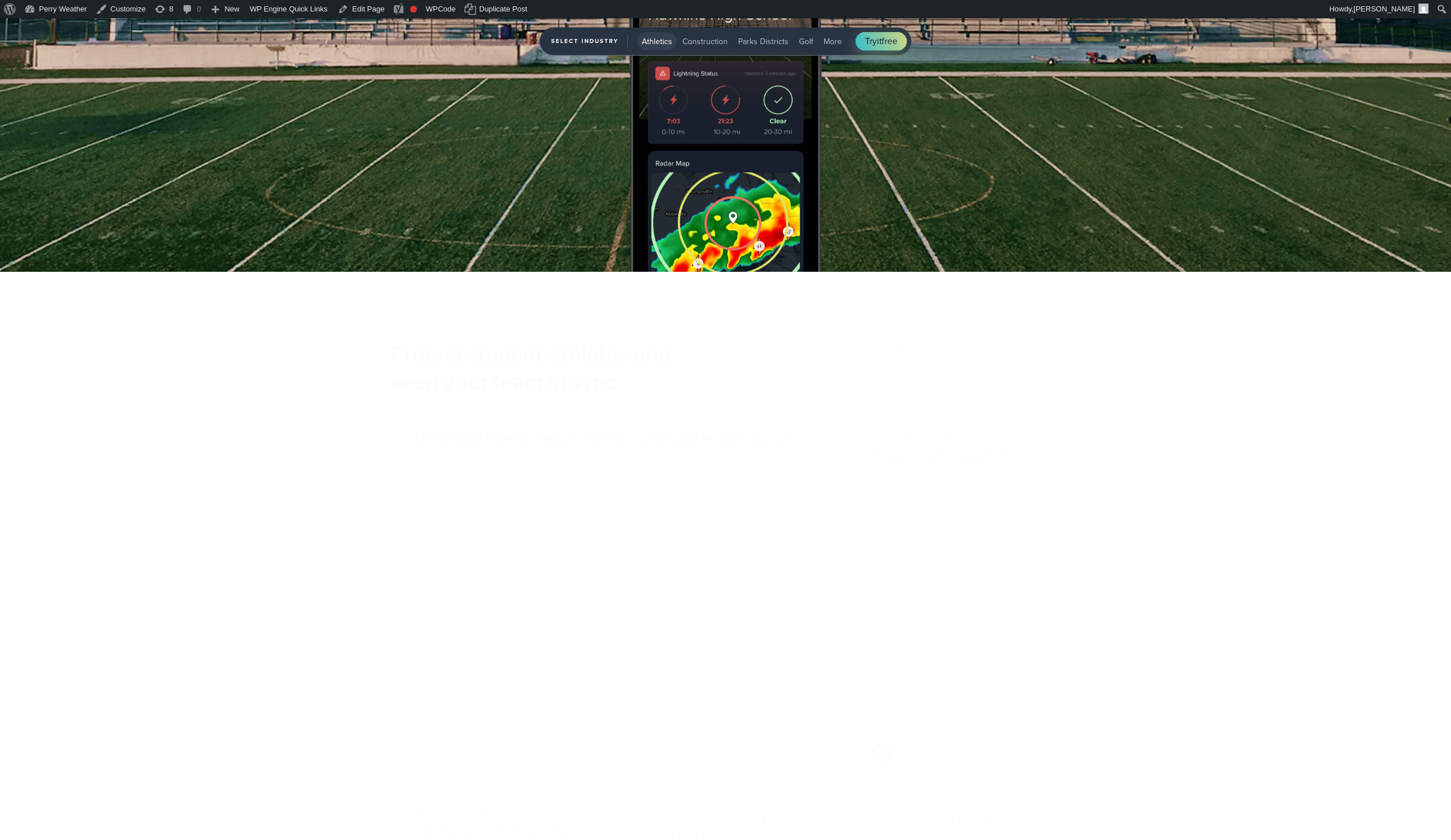
scroll to position [4408, 0]
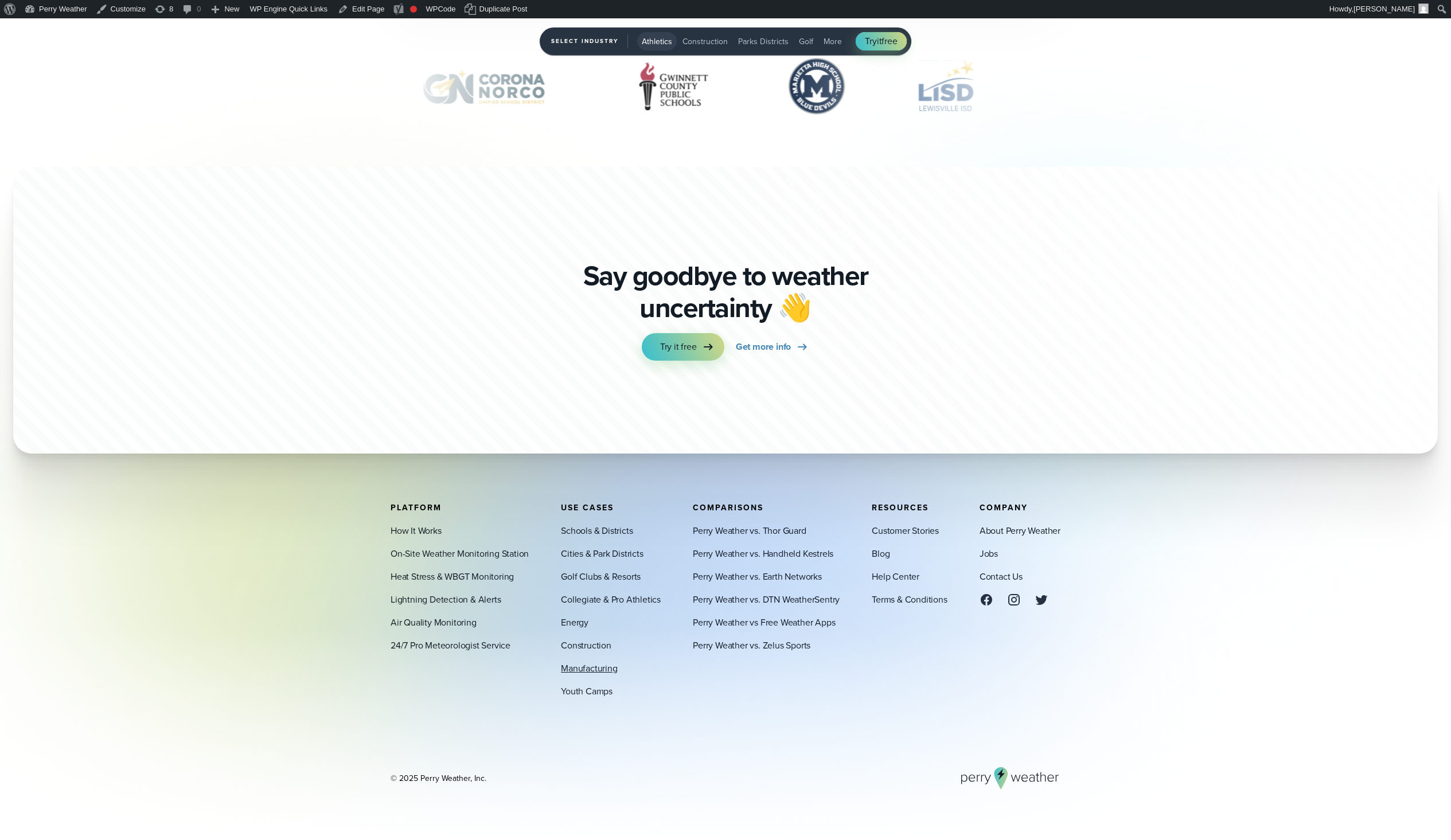
click at [588, 673] on link "Manufacturing" at bounding box center [589, 668] width 56 height 14
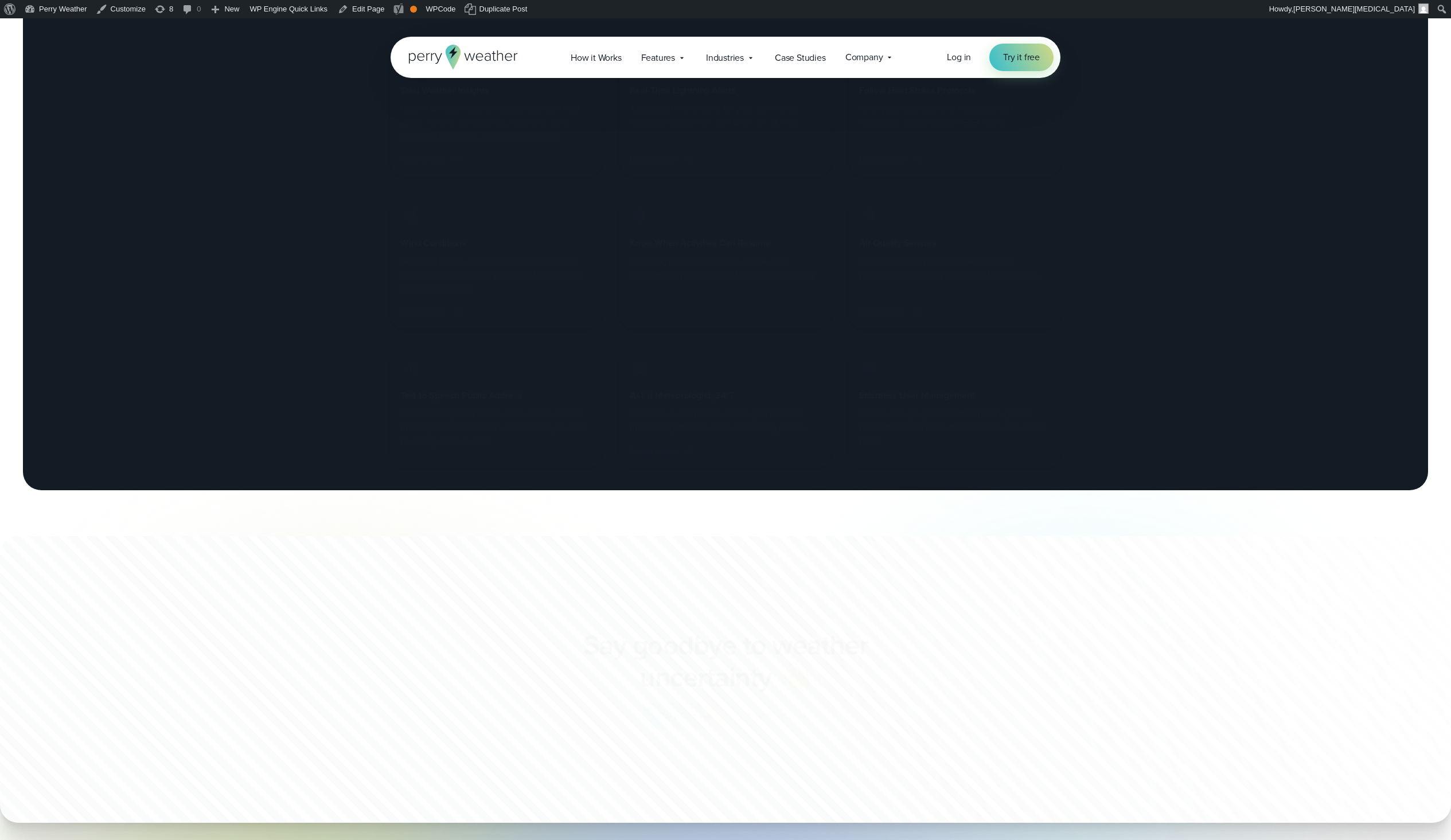
scroll to position [4691, 0]
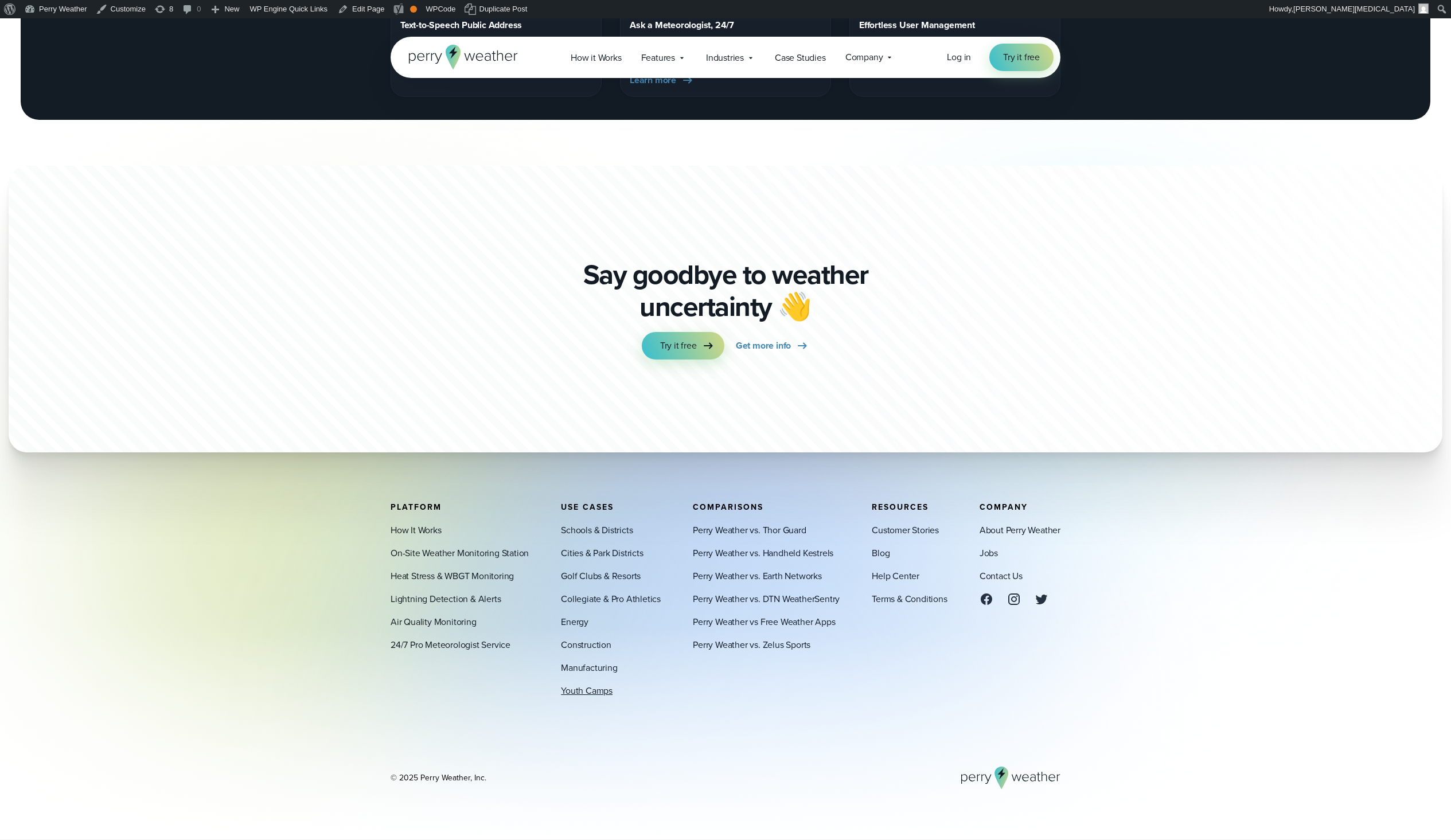
click at [593, 692] on link "Youth Camps" at bounding box center [586, 691] width 52 height 14
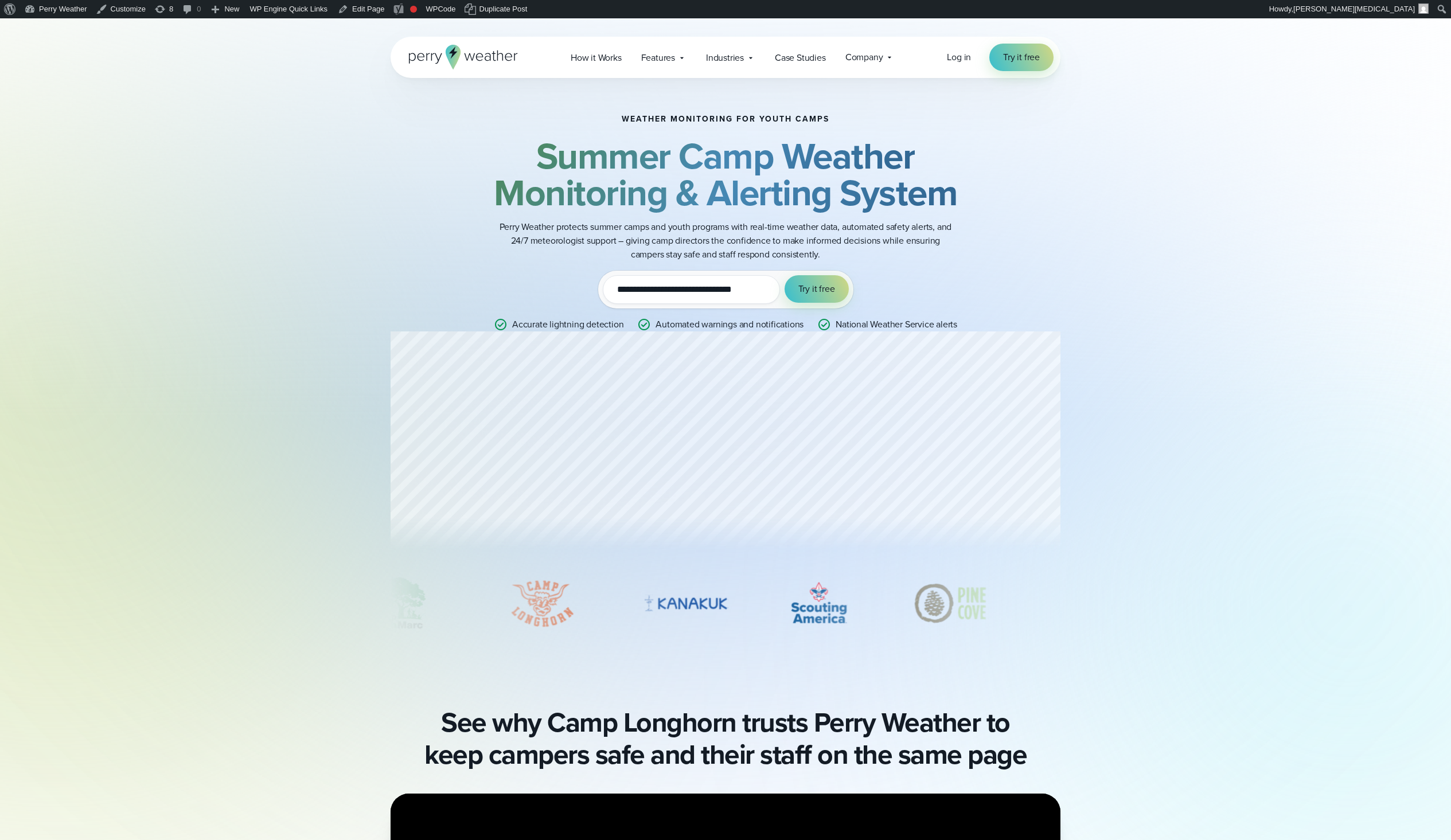
click at [702, 171] on strong "Summer Camp Weather Monitoring & Alerting System" at bounding box center [726, 174] width 464 height 91
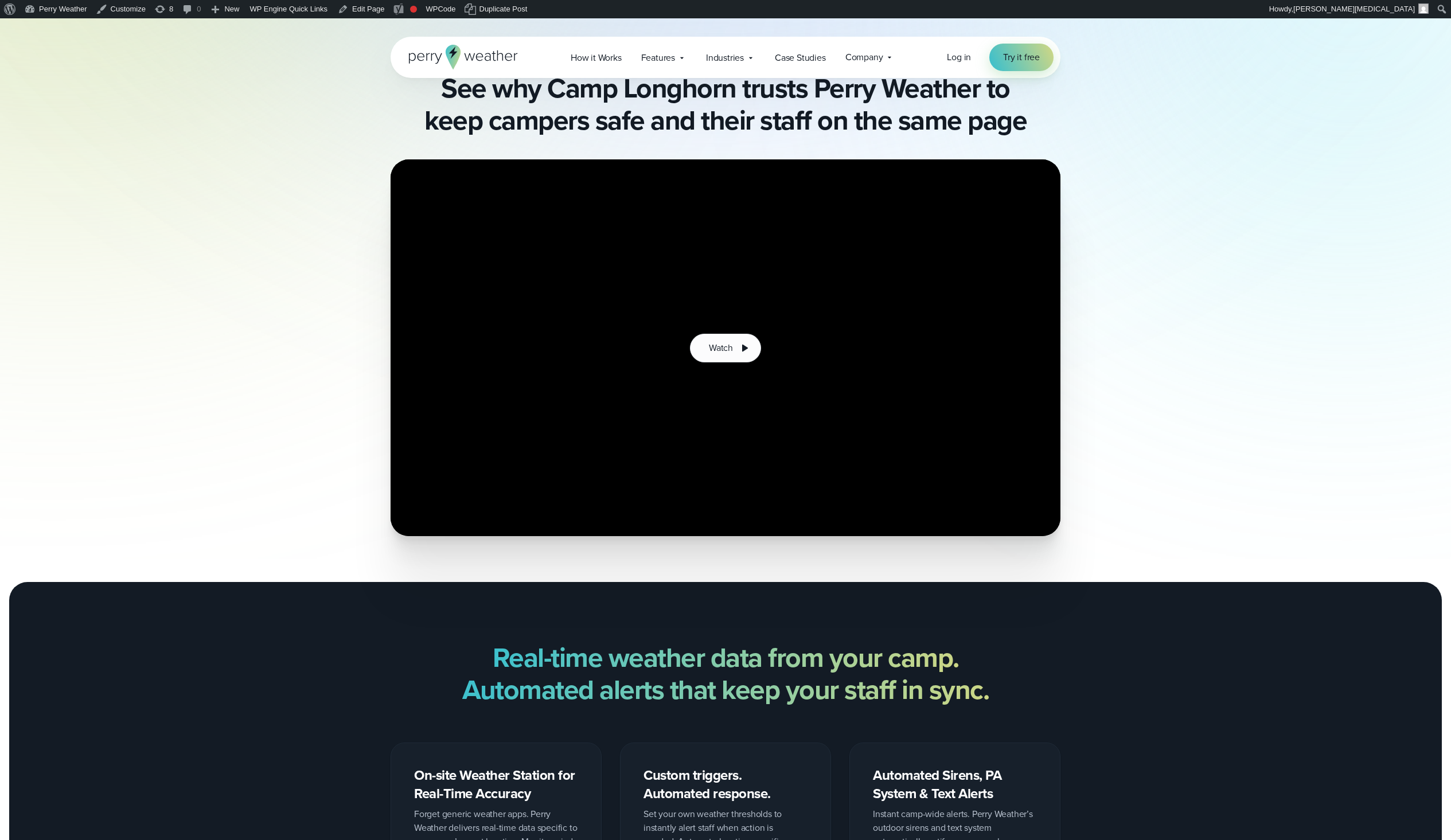
scroll to position [822, 0]
